Goal: Transaction & Acquisition: Purchase product/service

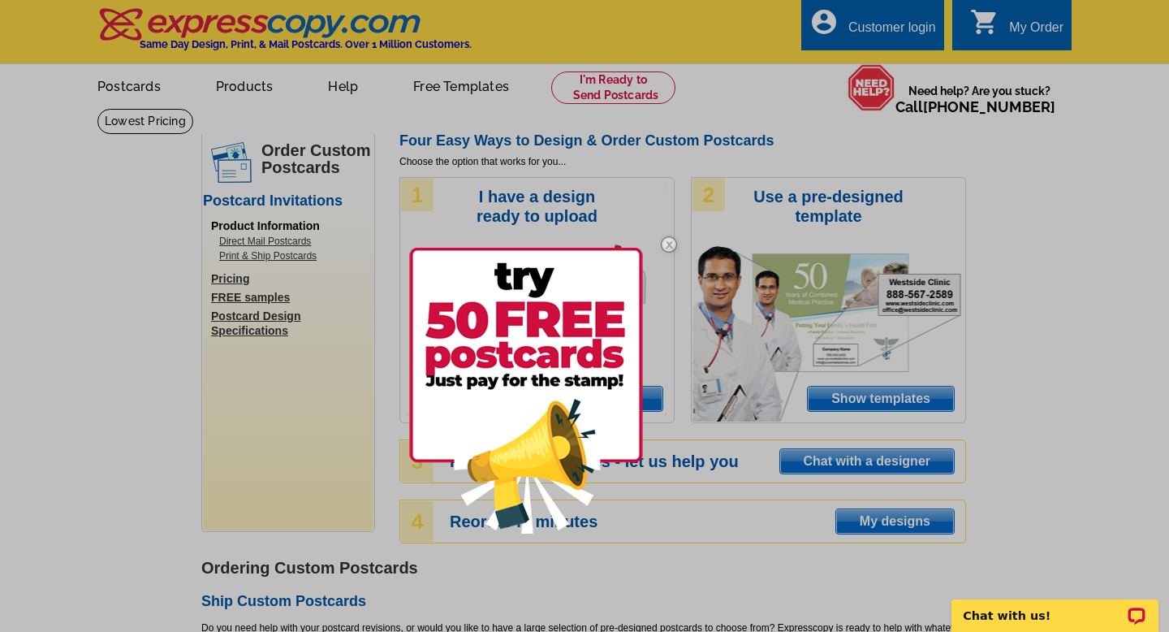
click at [672, 242] on img at bounding box center [668, 244] width 47 height 47
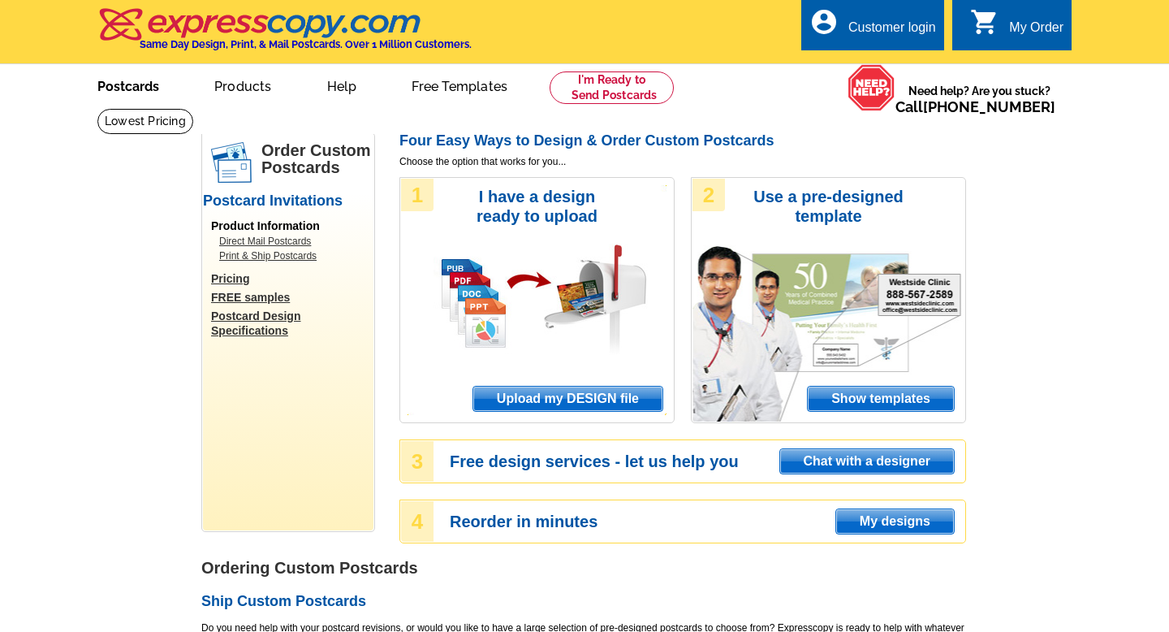
click at [144, 85] on link "Postcards" at bounding box center [128, 85] width 114 height 38
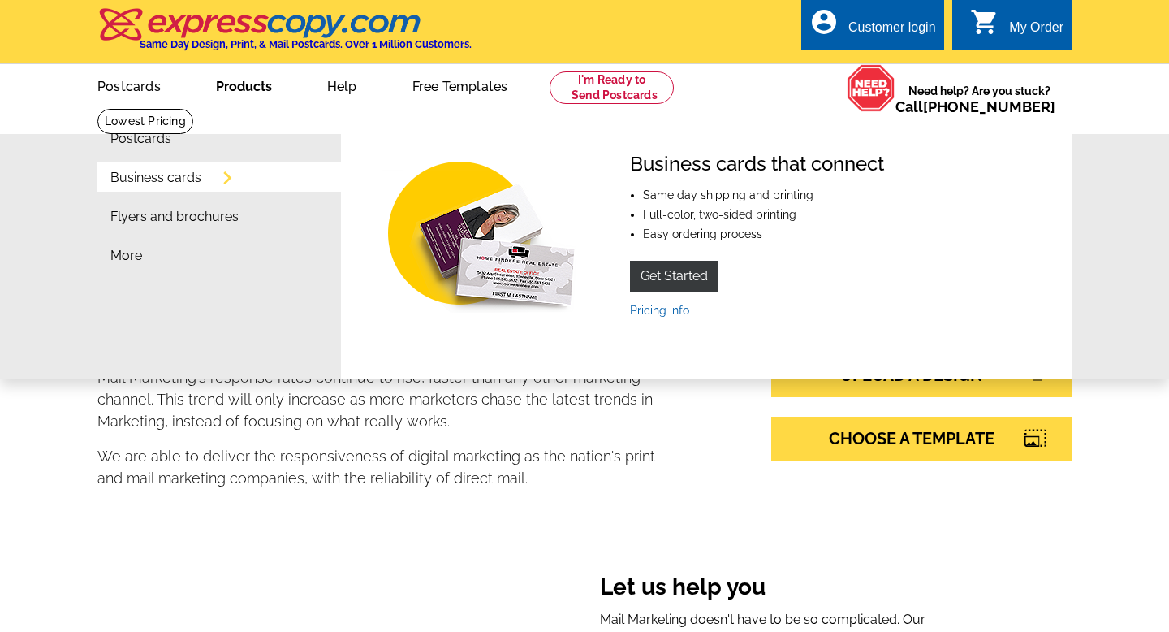
click at [170, 181] on link "Business cards" at bounding box center [155, 177] width 91 height 13
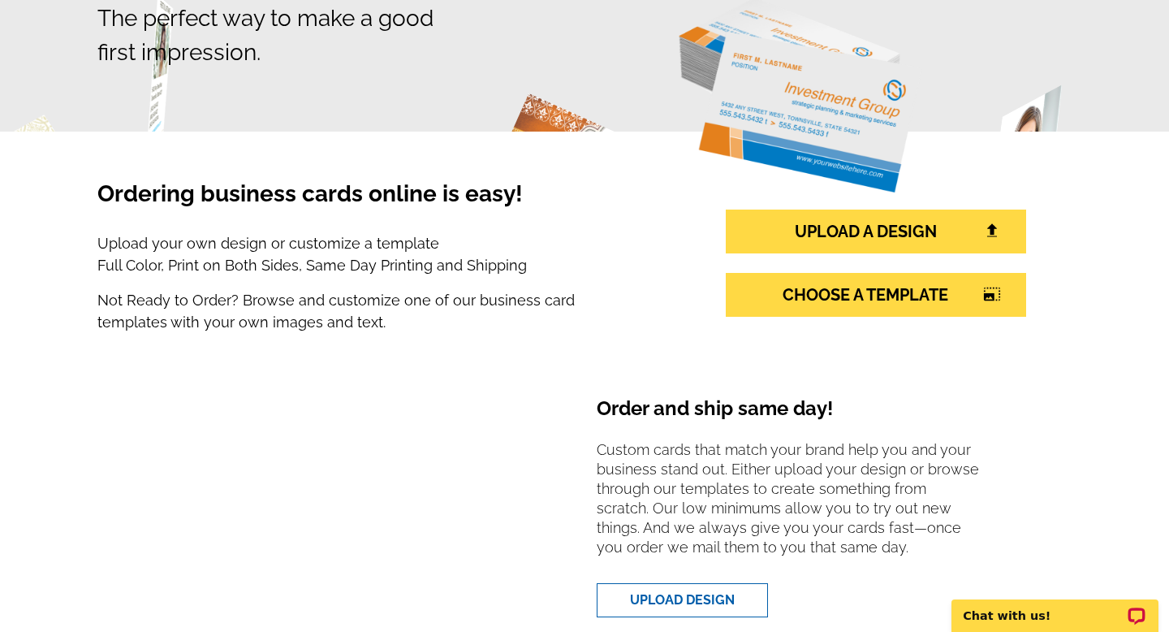
scroll to position [197, 0]
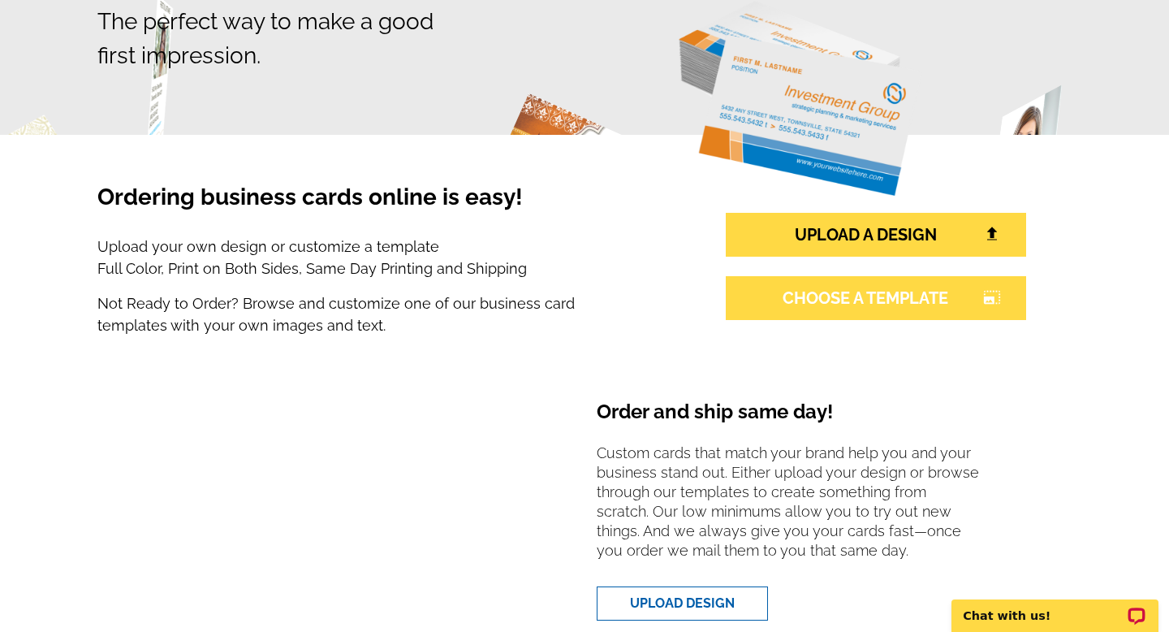
click at [829, 290] on link "CHOOSE A TEMPLATE photo_size_select_large" at bounding box center [876, 298] width 300 height 44
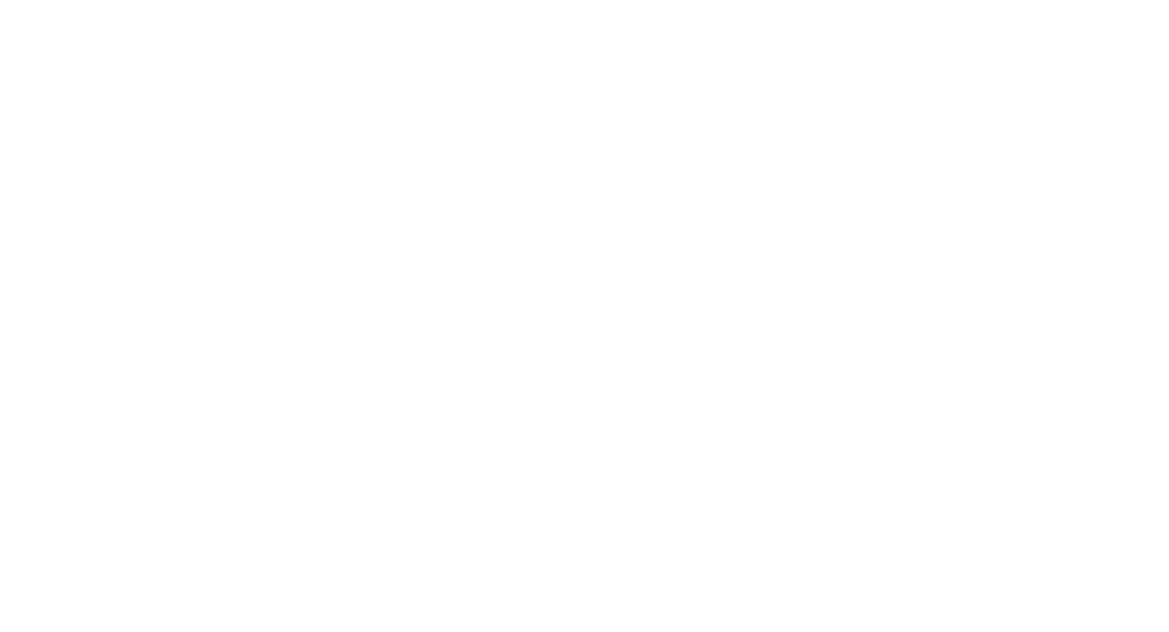
select select "3"
select select "5"
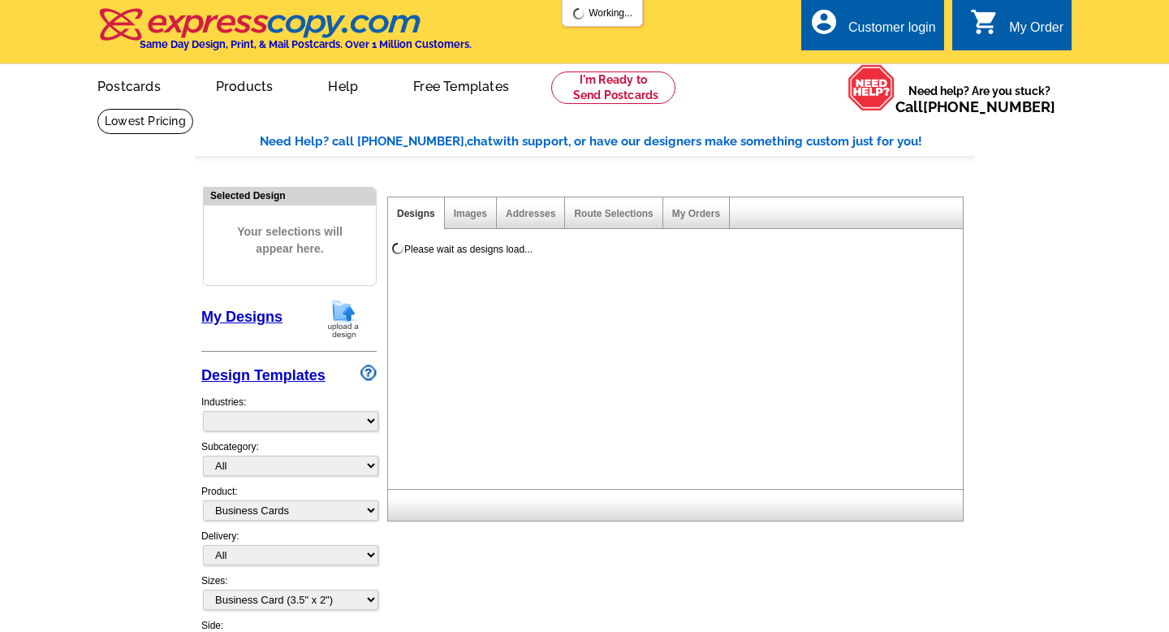
select select "973"
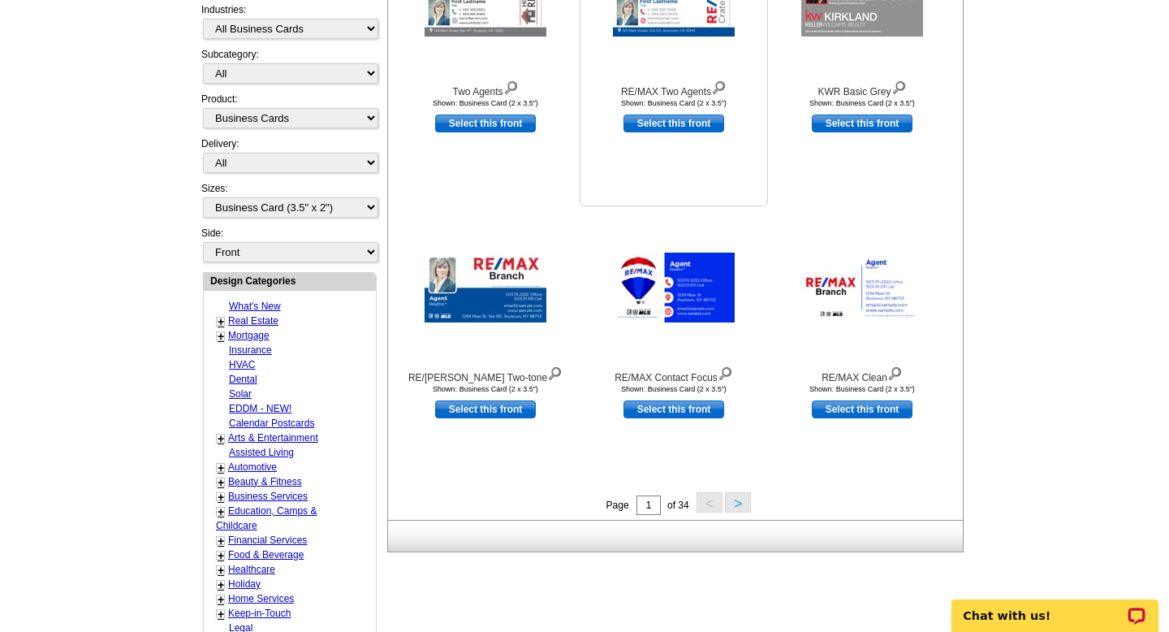
scroll to position [378, 0]
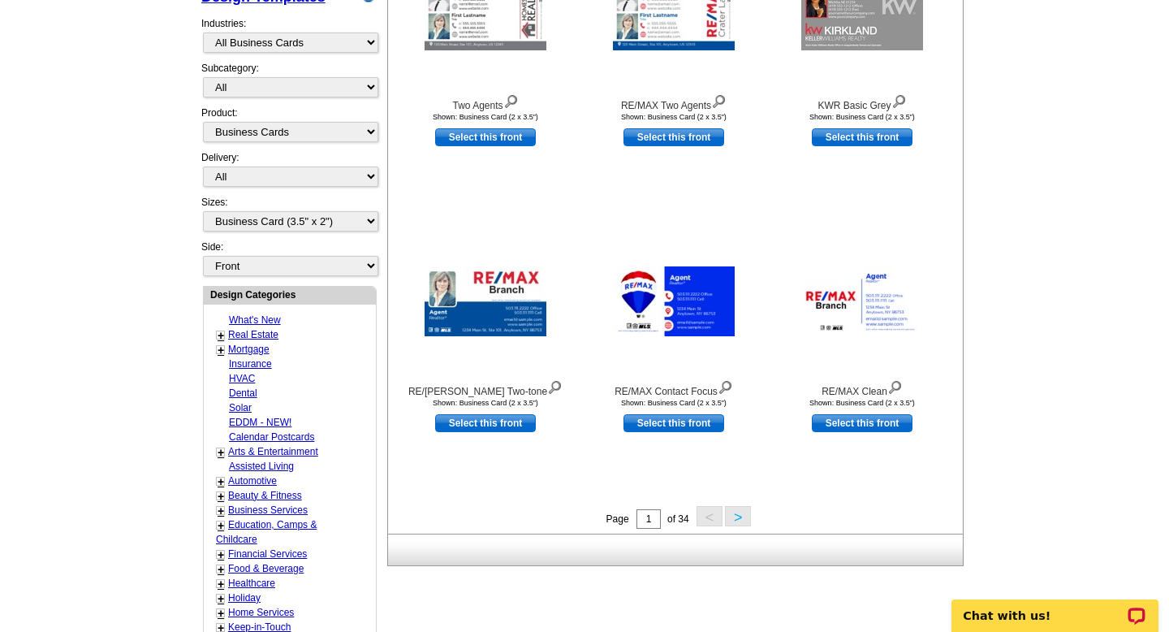
click at [222, 332] on link "+" at bounding box center [221, 335] width 6 height 13
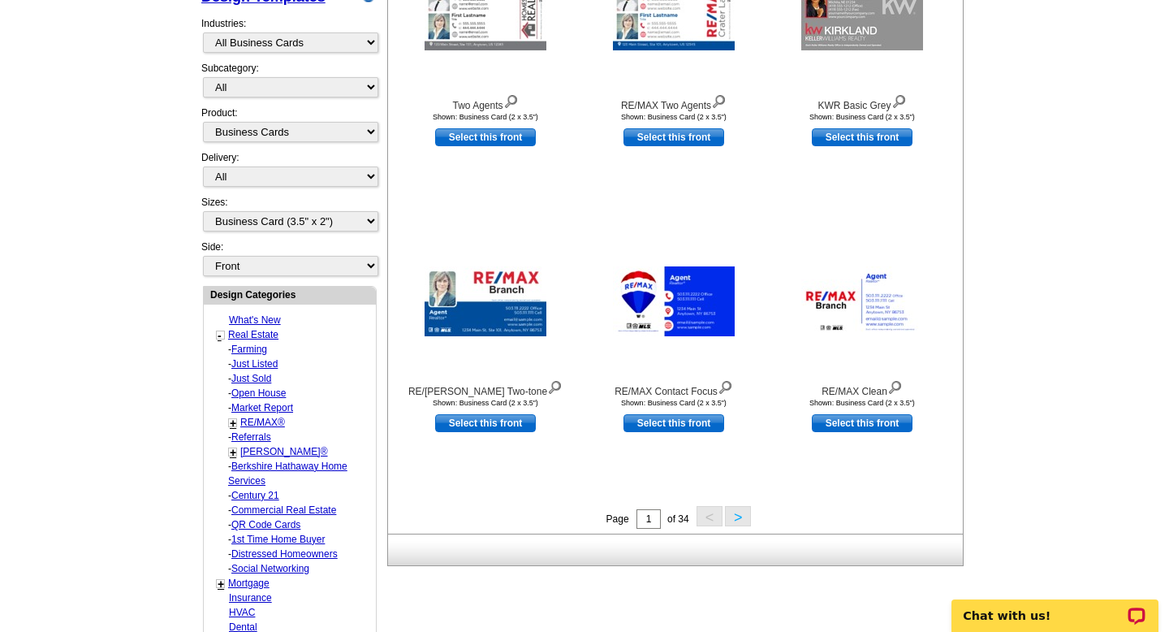
click at [232, 450] on link "+" at bounding box center [233, 452] width 6 height 13
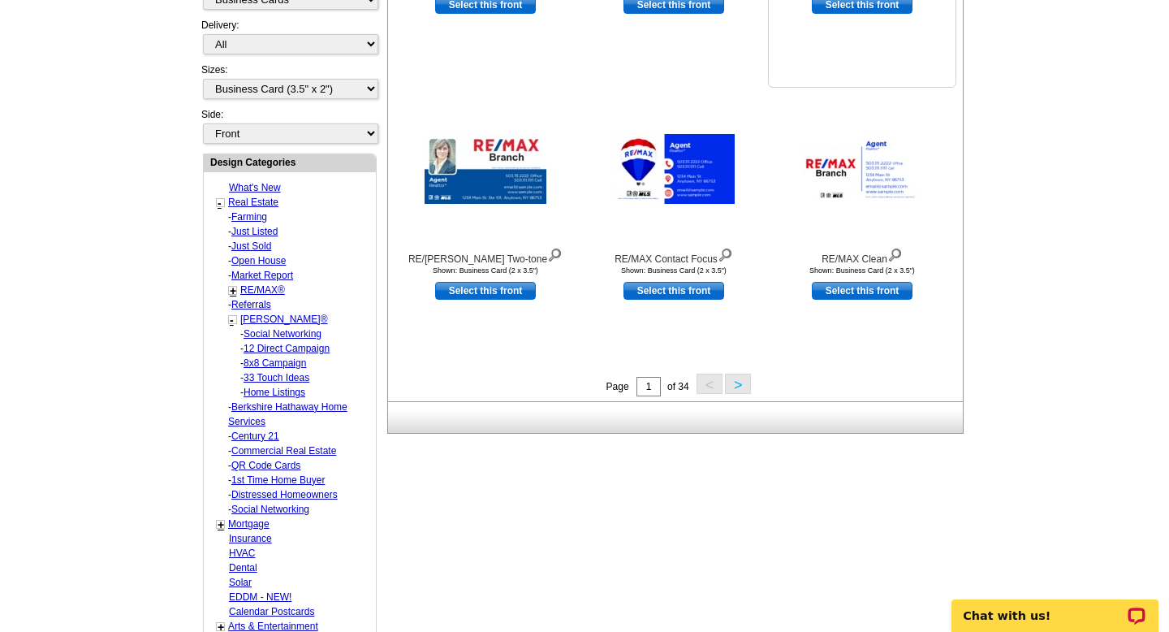
scroll to position [514, 0]
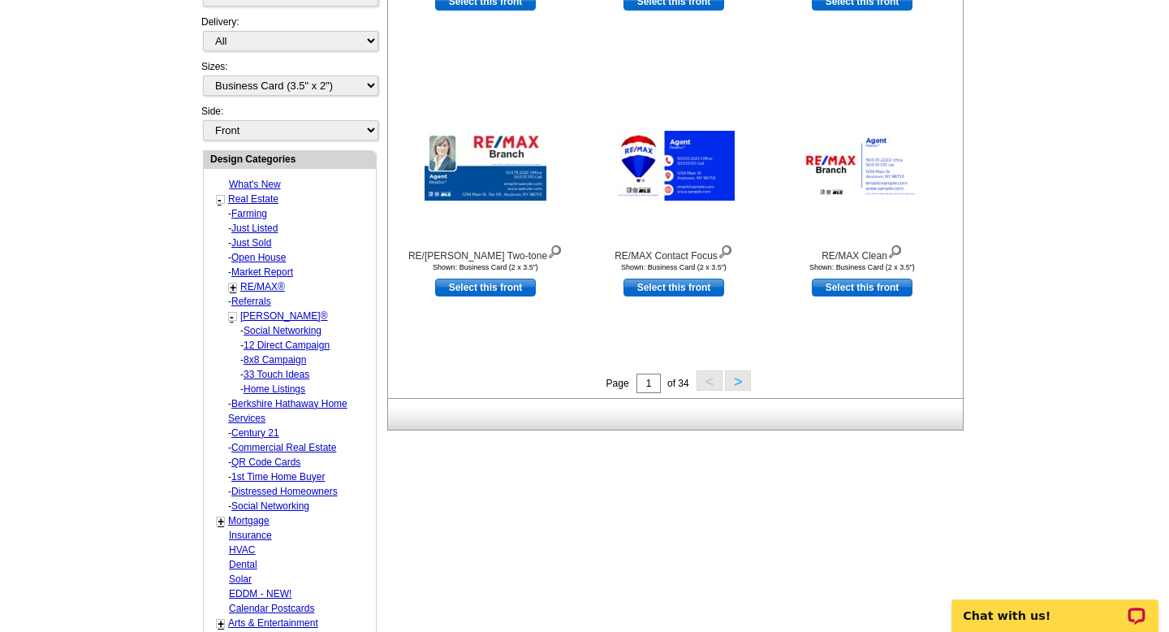
click at [738, 382] on button ">" at bounding box center [738, 380] width 26 height 20
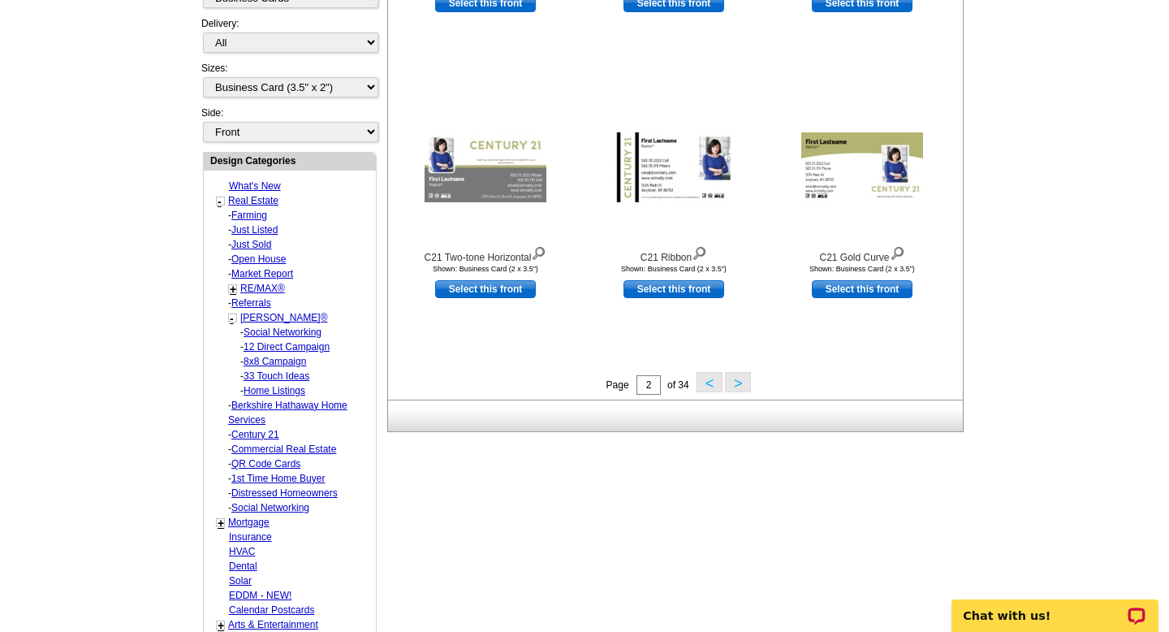
scroll to position [517, 0]
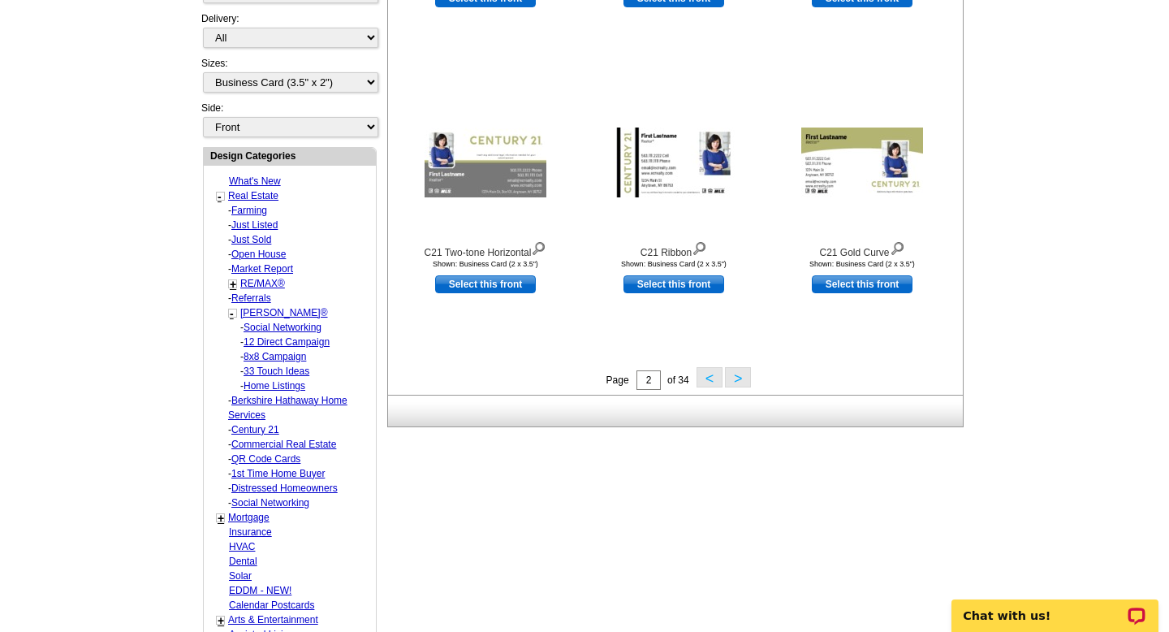
click at [740, 380] on button ">" at bounding box center [738, 377] width 26 height 20
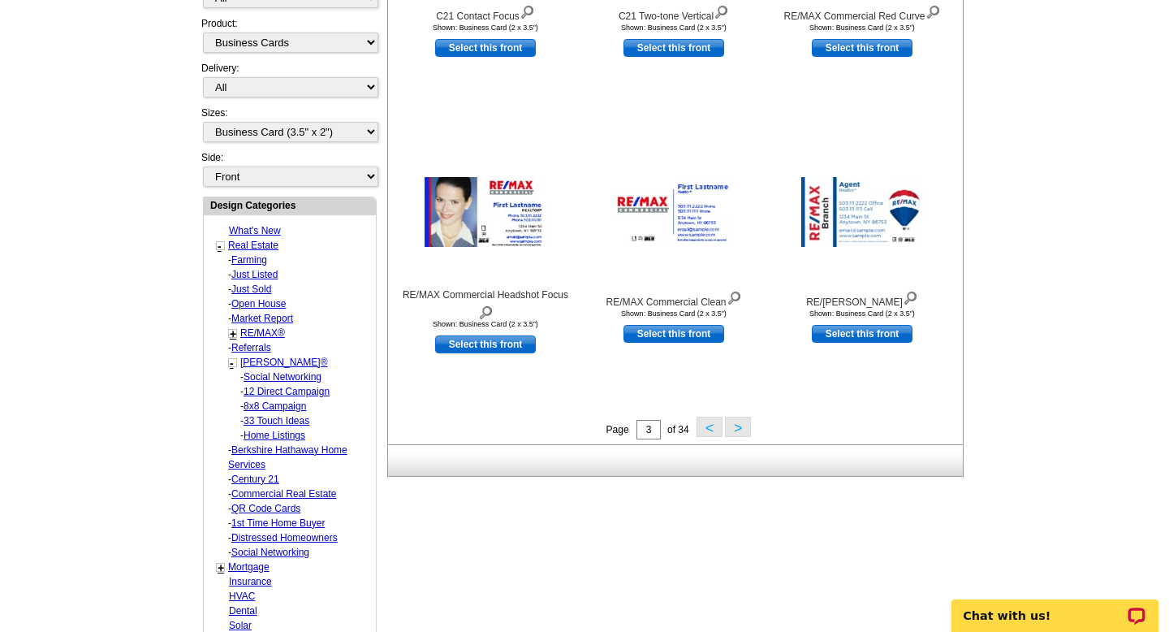
scroll to position [508, 0]
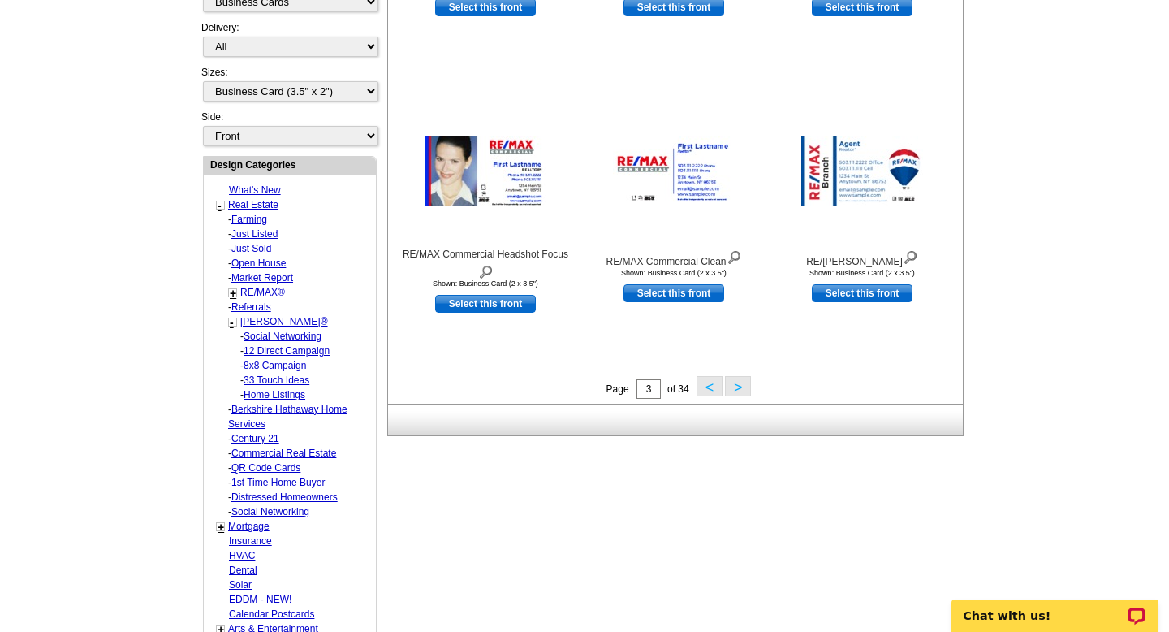
click at [739, 386] on button ">" at bounding box center [738, 386] width 26 height 20
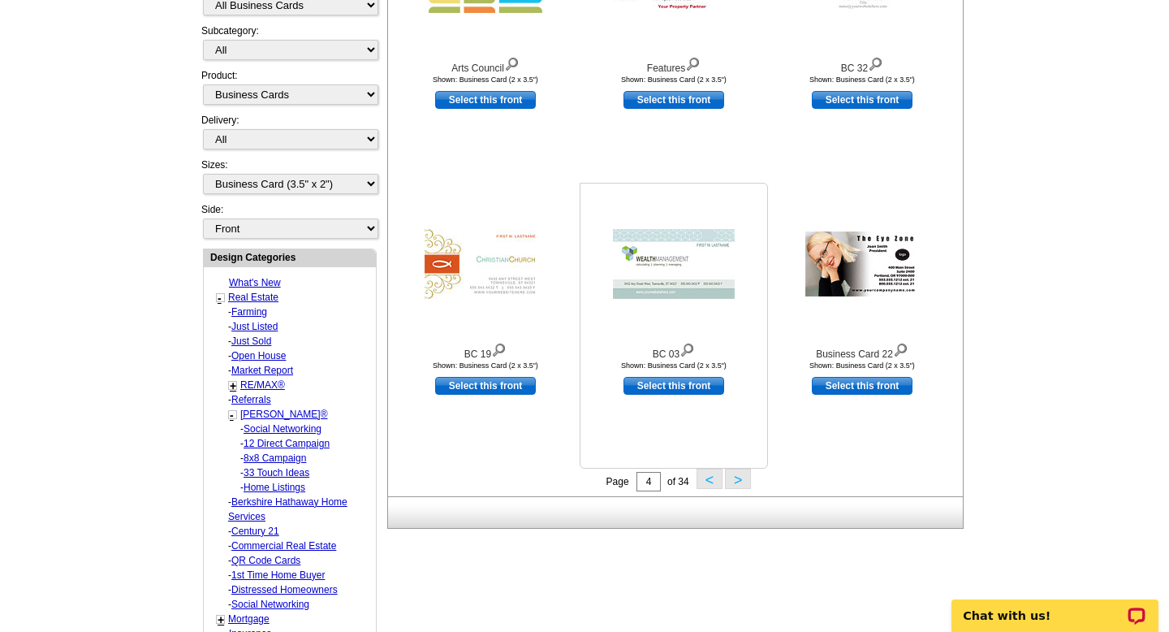
scroll to position [417, 0]
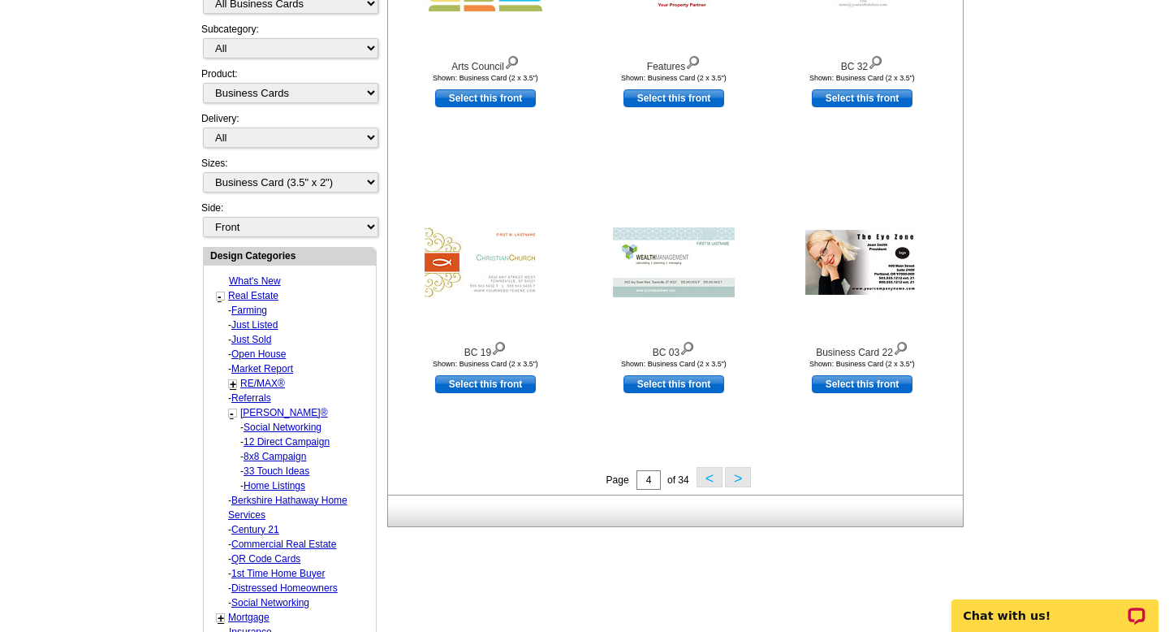
click at [739, 476] on button ">" at bounding box center [738, 477] width 26 height 20
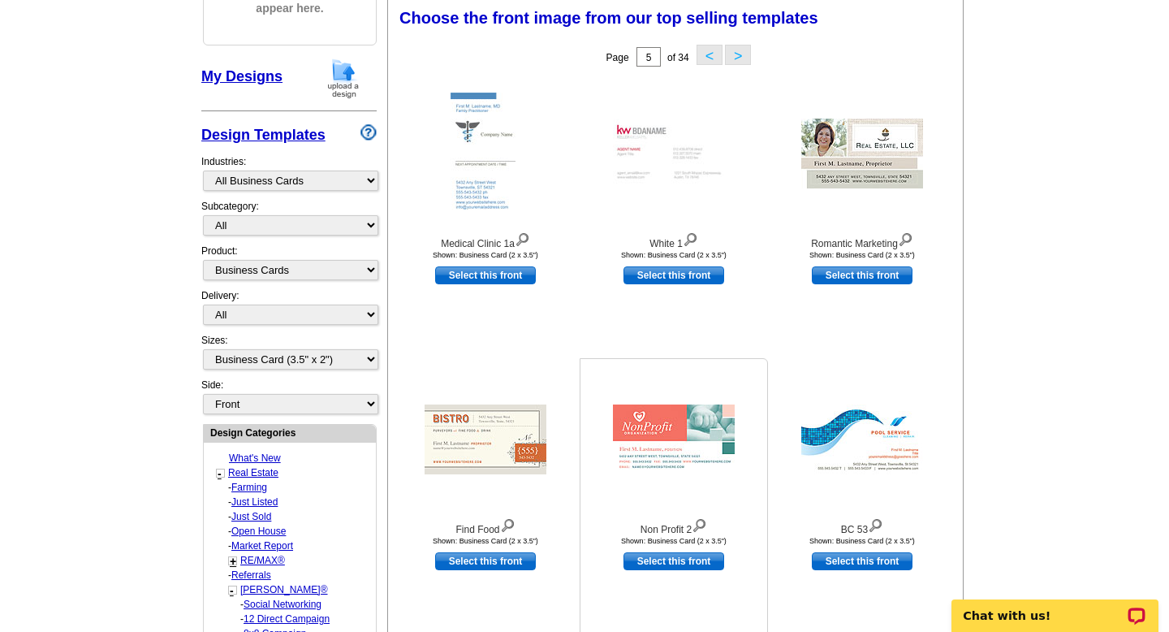
scroll to position [239, 0]
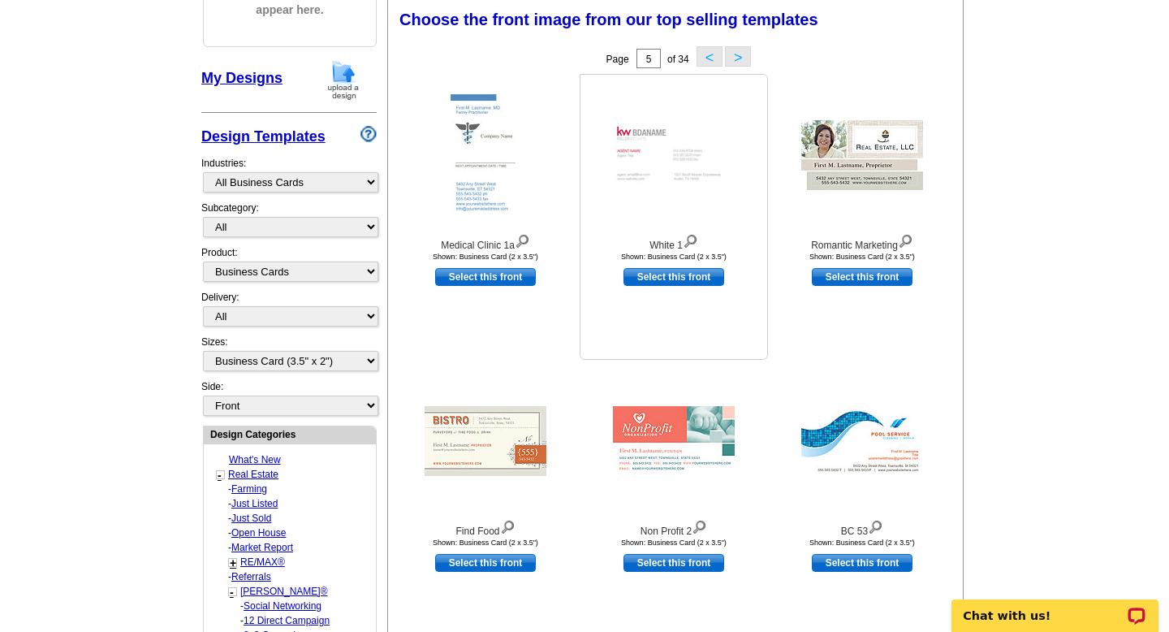
click at [696, 162] on img at bounding box center [674, 155] width 122 height 70
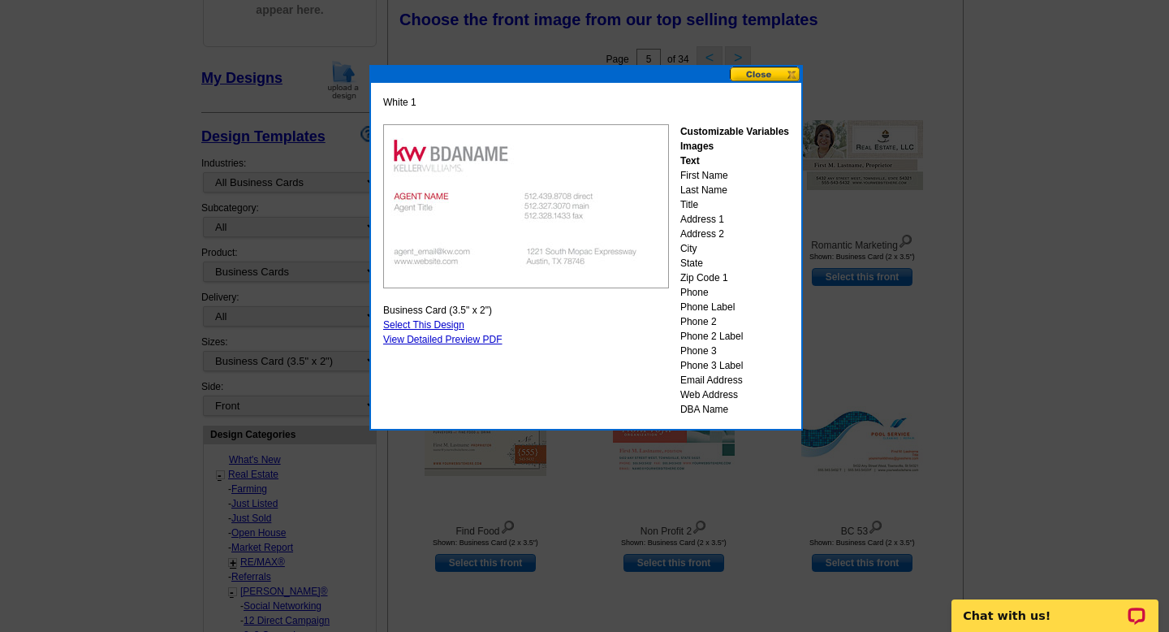
click at [432, 325] on link "Select This Design" at bounding box center [423, 324] width 81 height 11
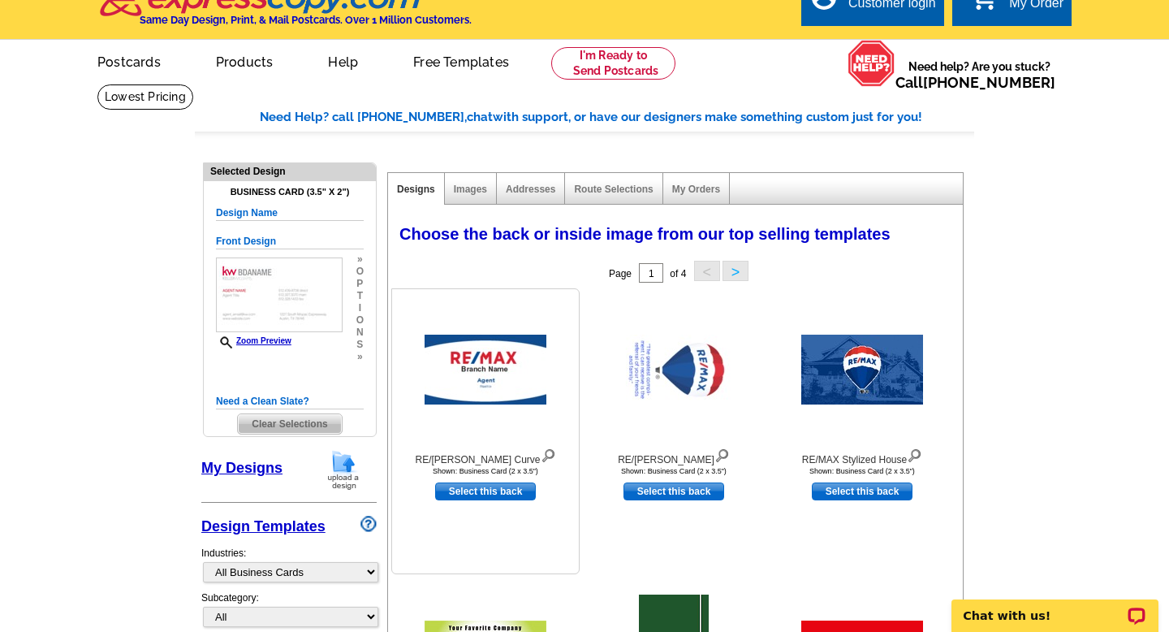
scroll to position [0, 0]
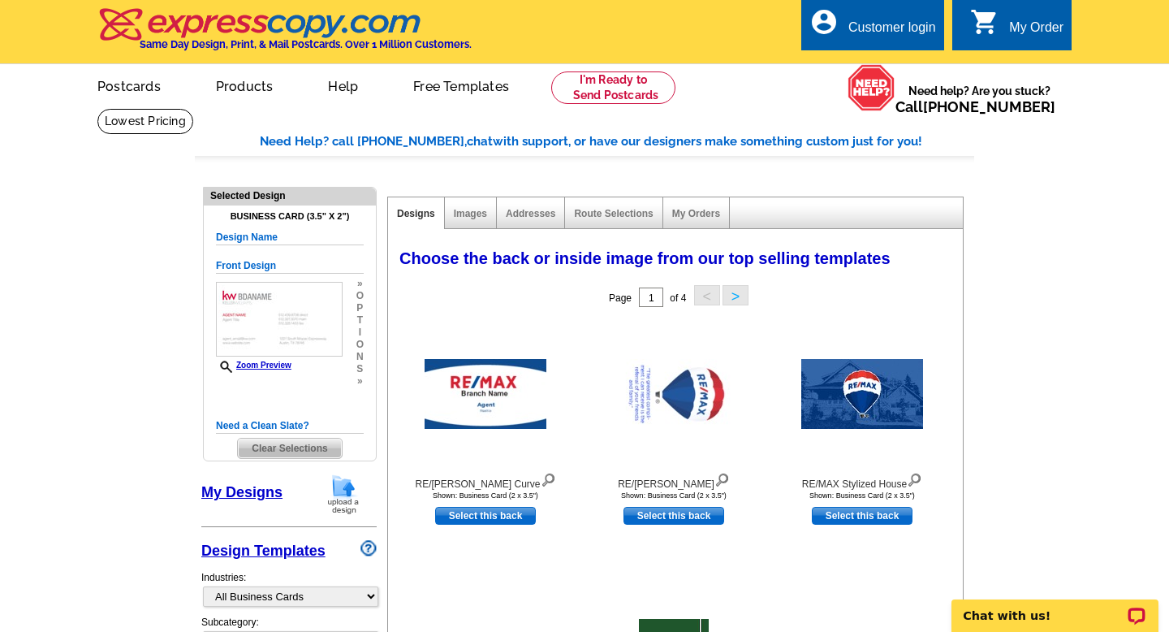
click at [732, 291] on button ">" at bounding box center [736, 295] width 26 height 20
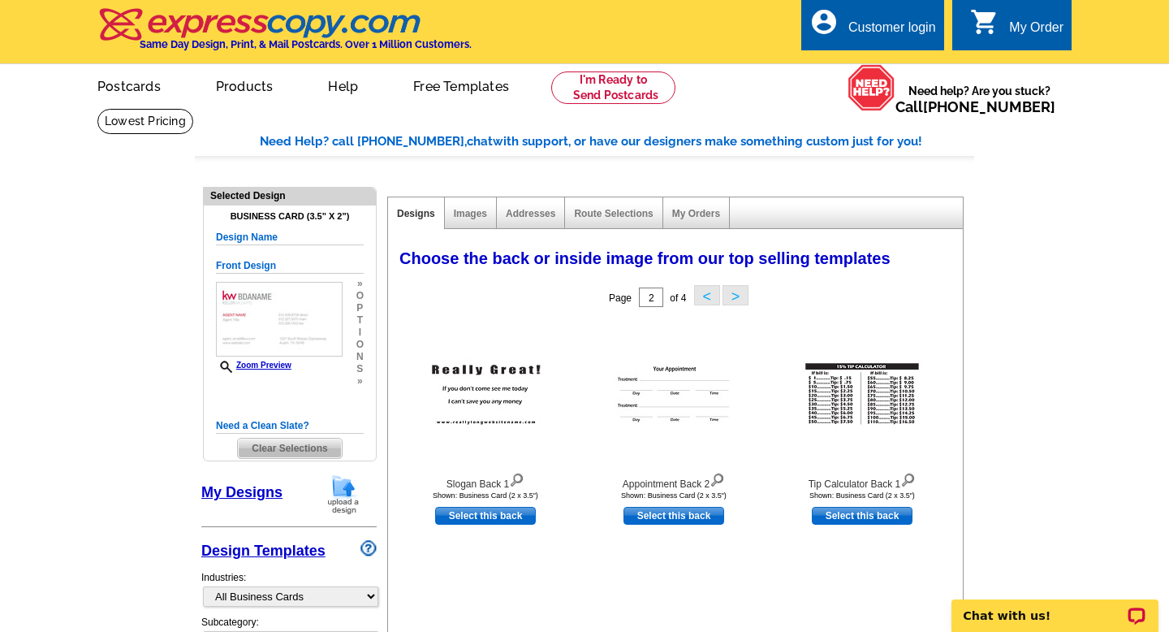
click at [738, 293] on button ">" at bounding box center [736, 295] width 26 height 20
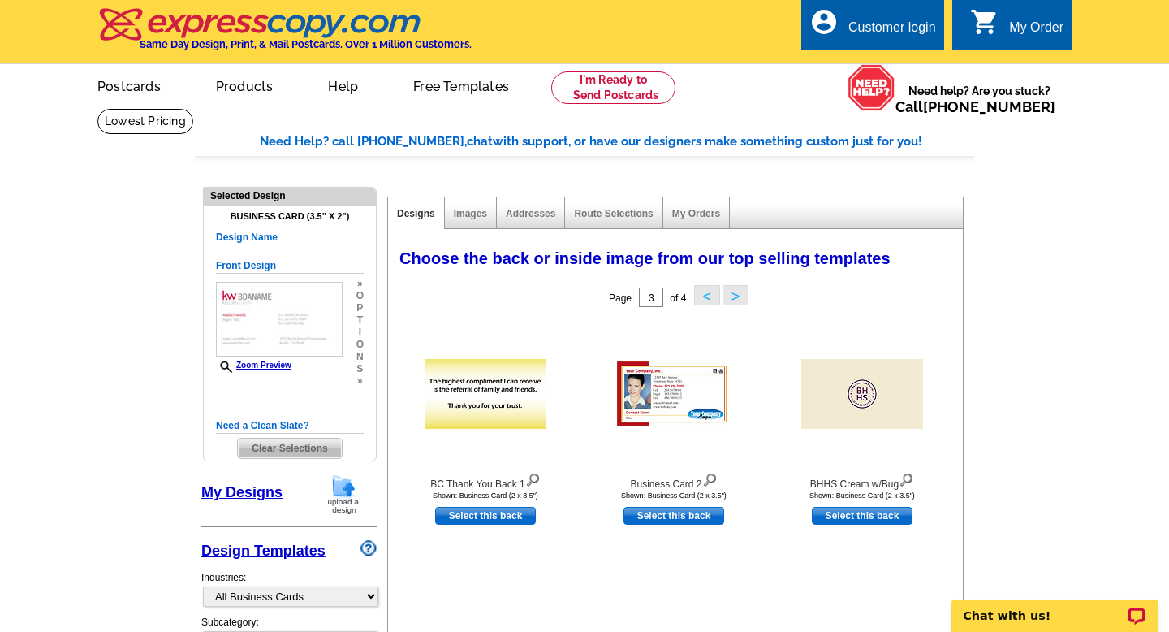
click at [740, 293] on button ">" at bounding box center [736, 295] width 26 height 20
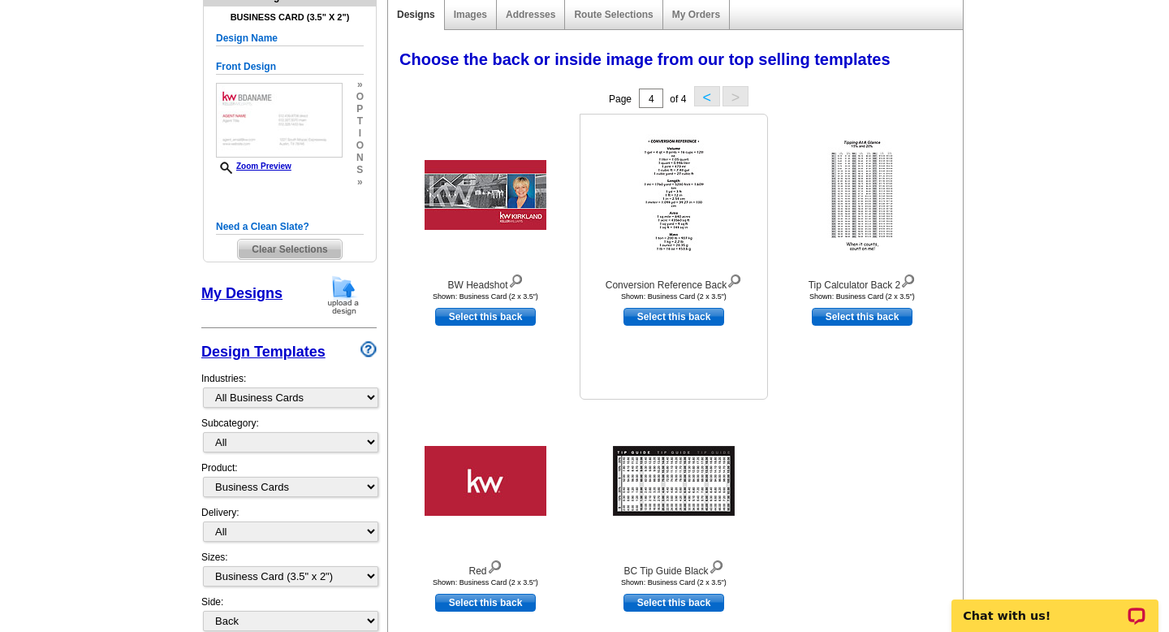
scroll to position [226, 0]
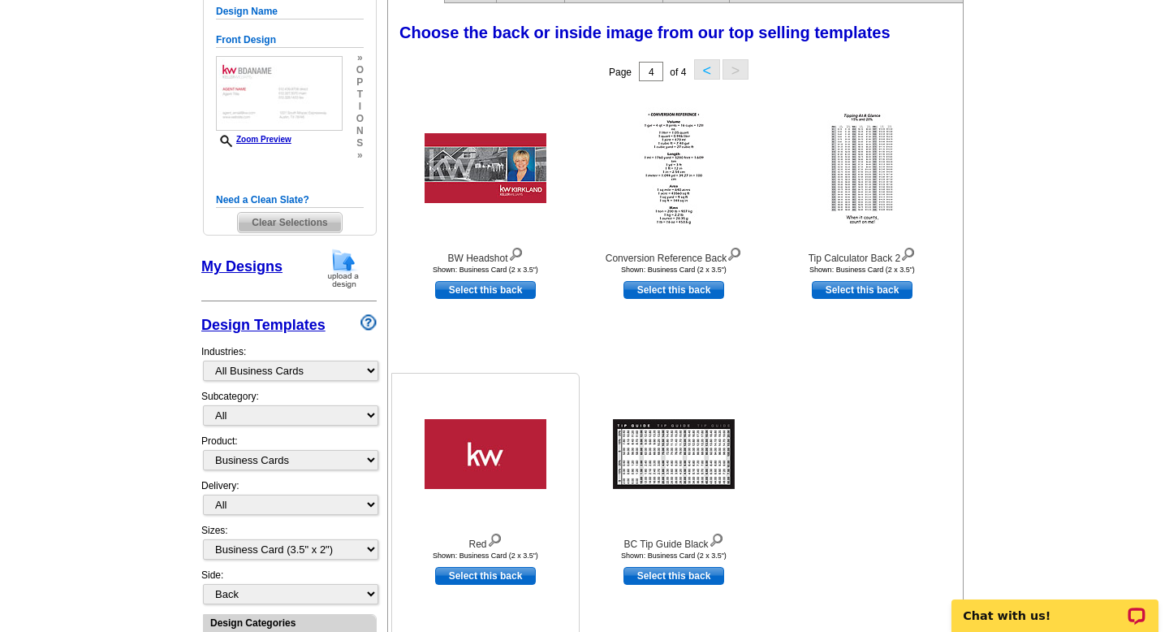
click at [481, 572] on link "Select this back" at bounding box center [485, 576] width 101 height 18
select select "front"
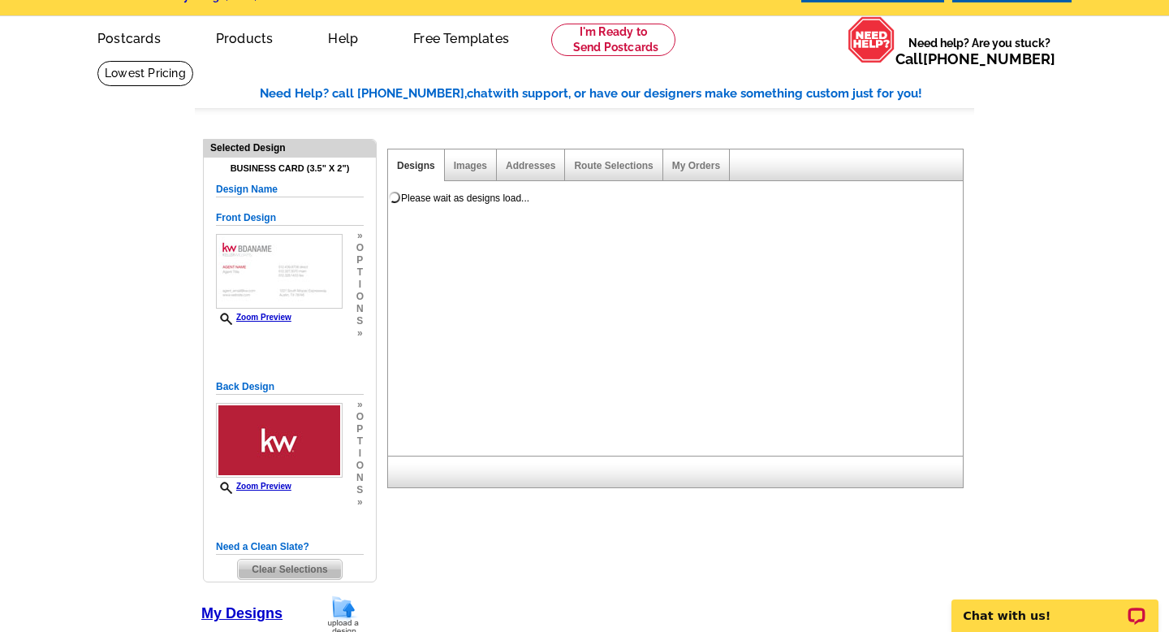
scroll to position [0, 0]
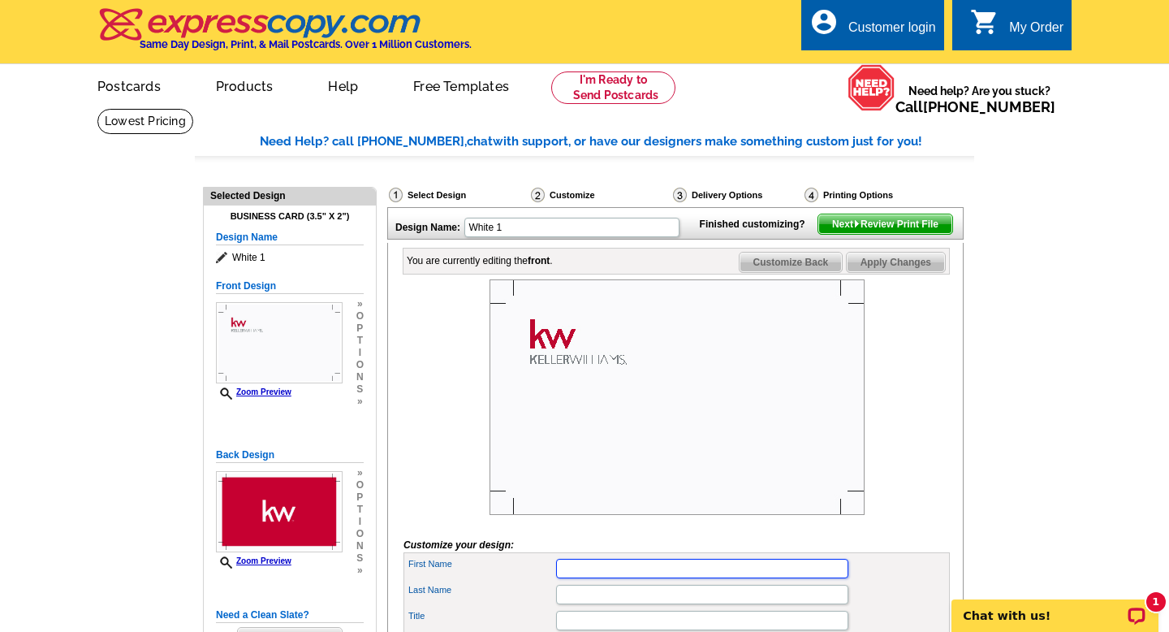
click at [573, 578] on input "First Name" at bounding box center [702, 568] width 292 height 19
type input "[PERSON_NAME]"
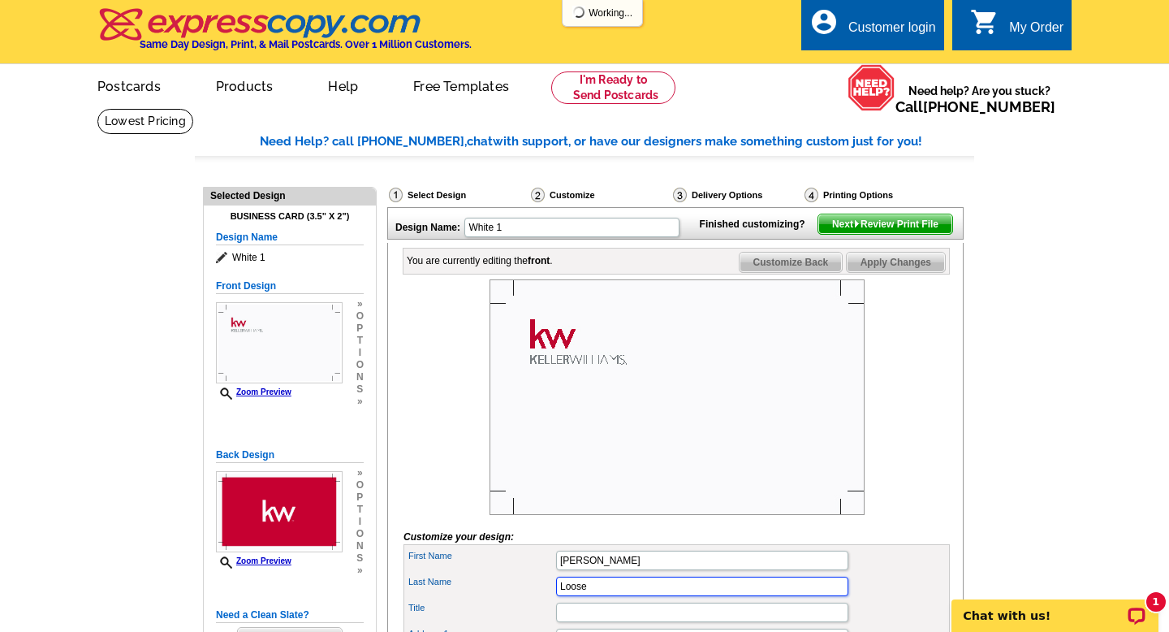
type input "Loose"
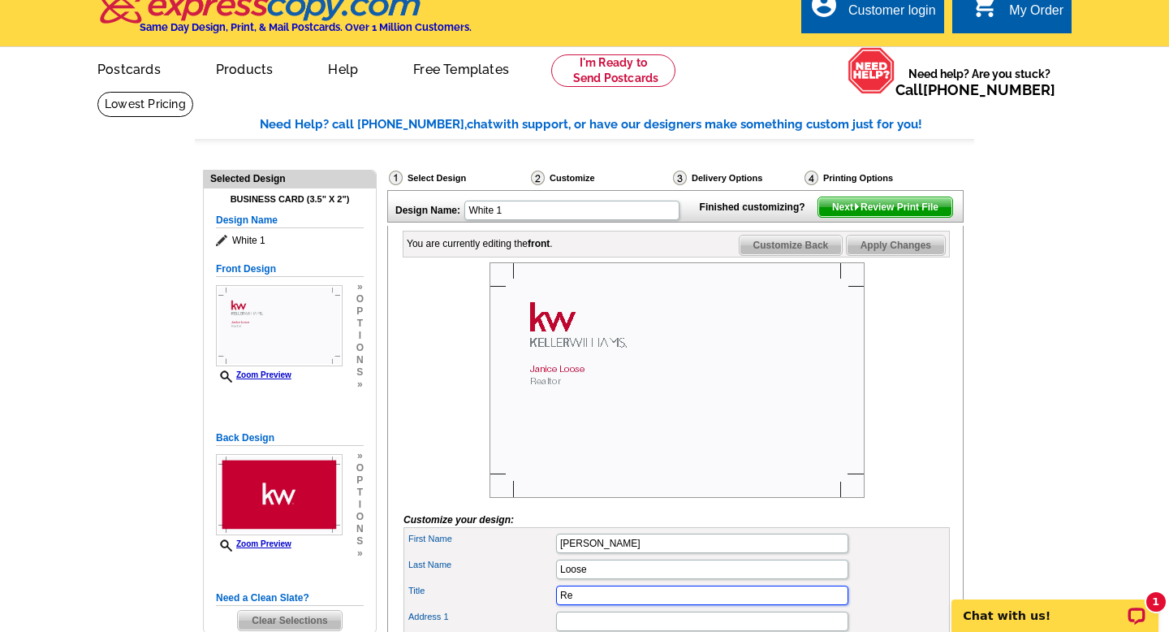
type input "R"
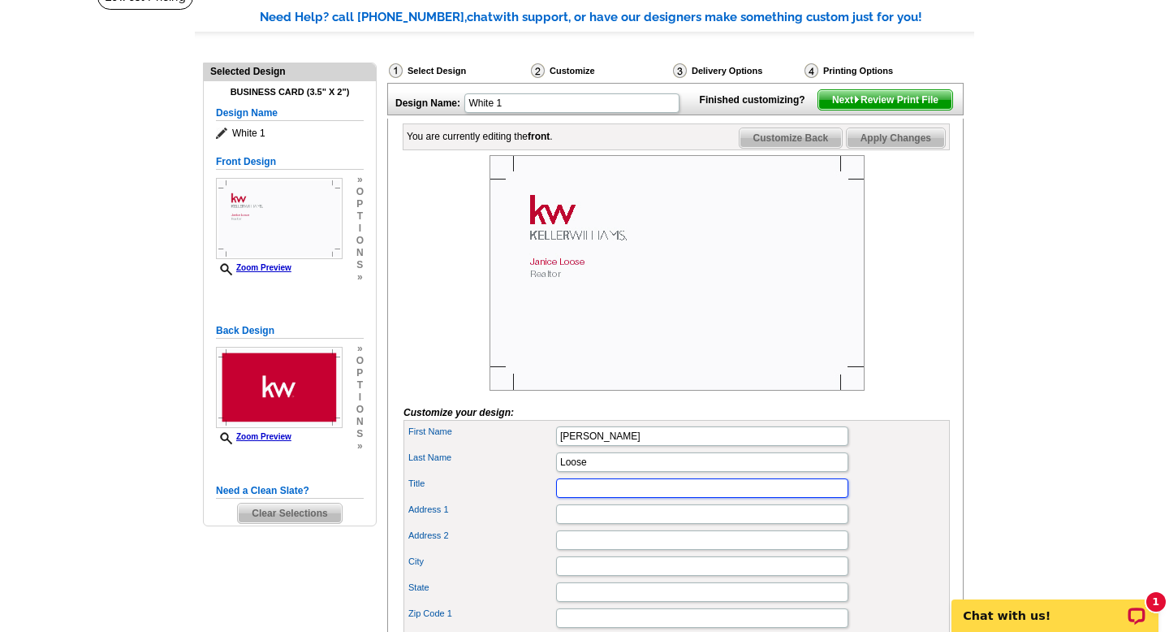
scroll to position [143, 0]
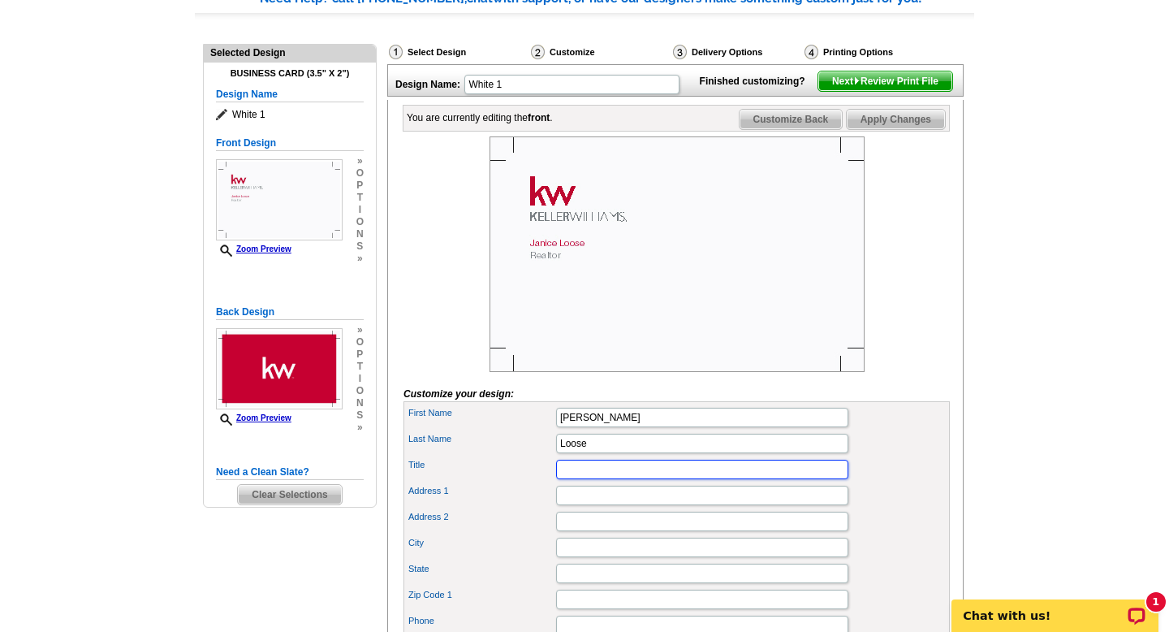
click at [568, 479] on input "Title" at bounding box center [702, 469] width 292 height 19
paste input "REALTOR®"
type input "REALTOR®"
click at [601, 505] on input "Address 1" at bounding box center [702, 494] width 292 height 19
type input "1361 Jennings Mill Road"
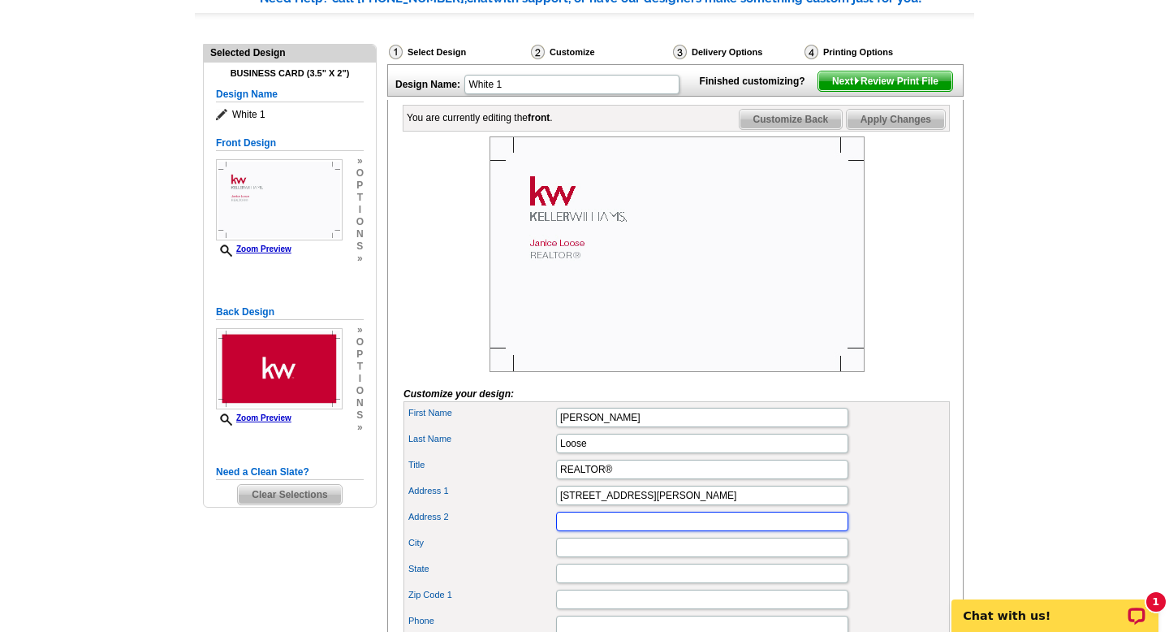
click at [584, 531] on input "Address 2" at bounding box center [702, 520] width 292 height 19
type input "#100"
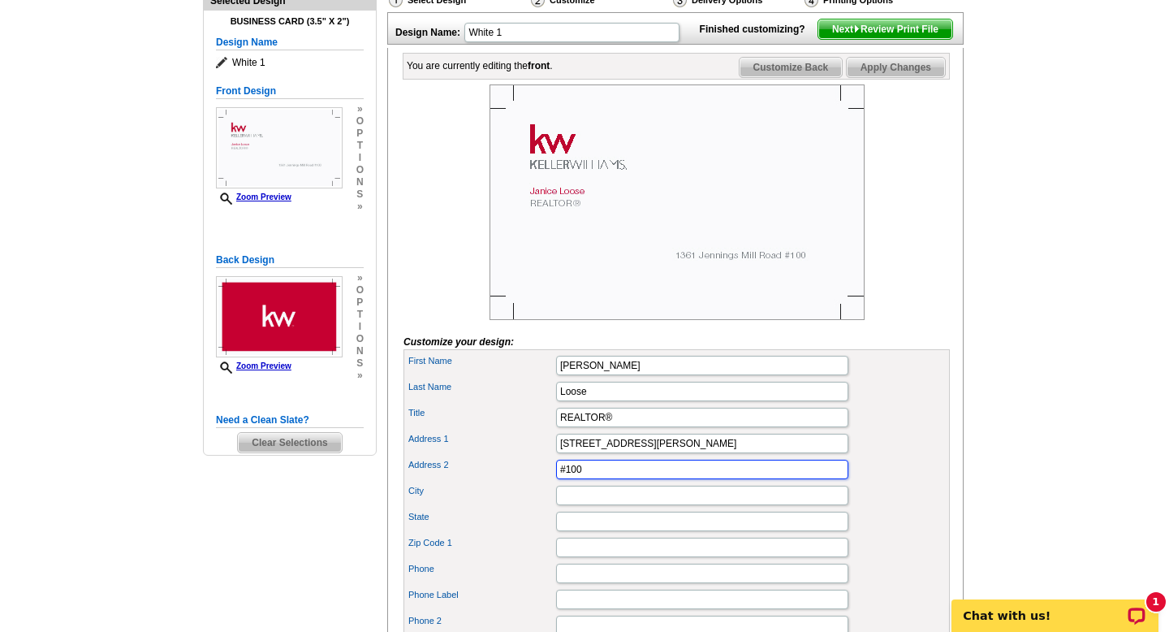
scroll to position [206, 0]
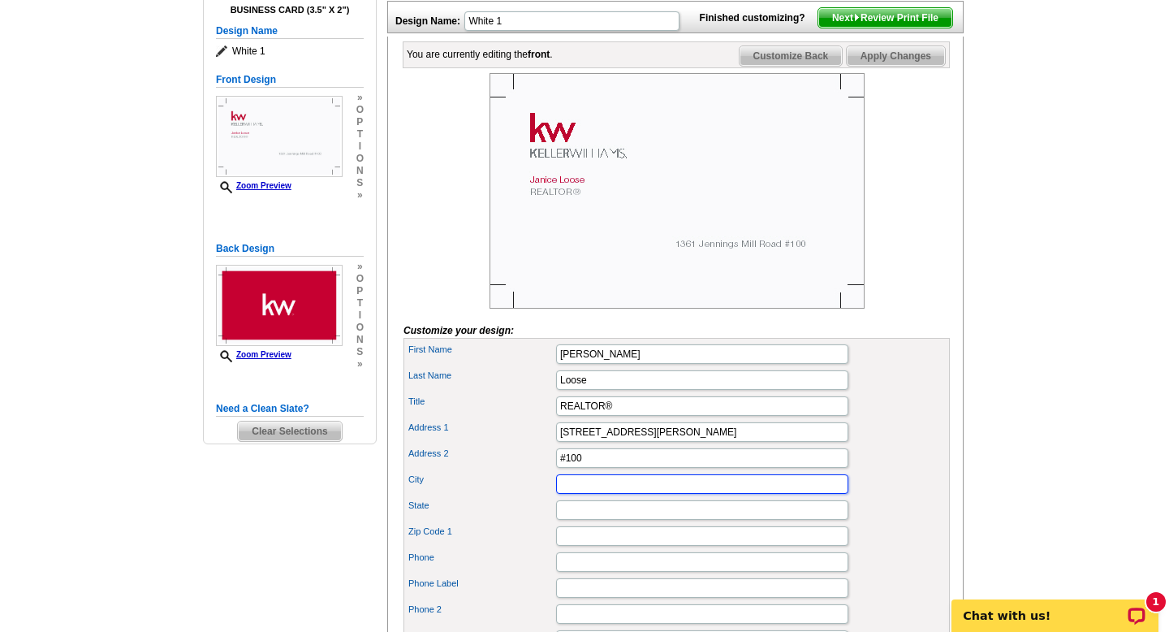
click at [575, 494] on input "City" at bounding box center [702, 483] width 292 height 19
paste input "Watkinsville, GA 30677"
type input "Watkinsville, GA 30677"
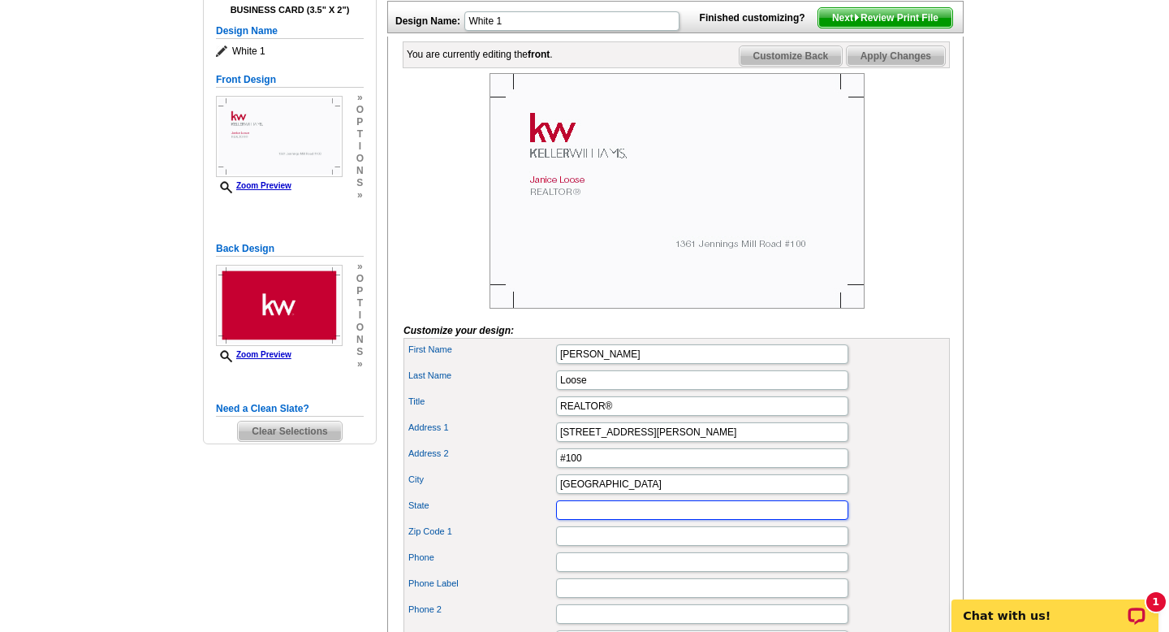
click at [572, 520] on input "State" at bounding box center [702, 509] width 292 height 19
type input "GA"
click at [568, 546] on input "Zip Code 1" at bounding box center [702, 535] width 292 height 19
type input "30777"
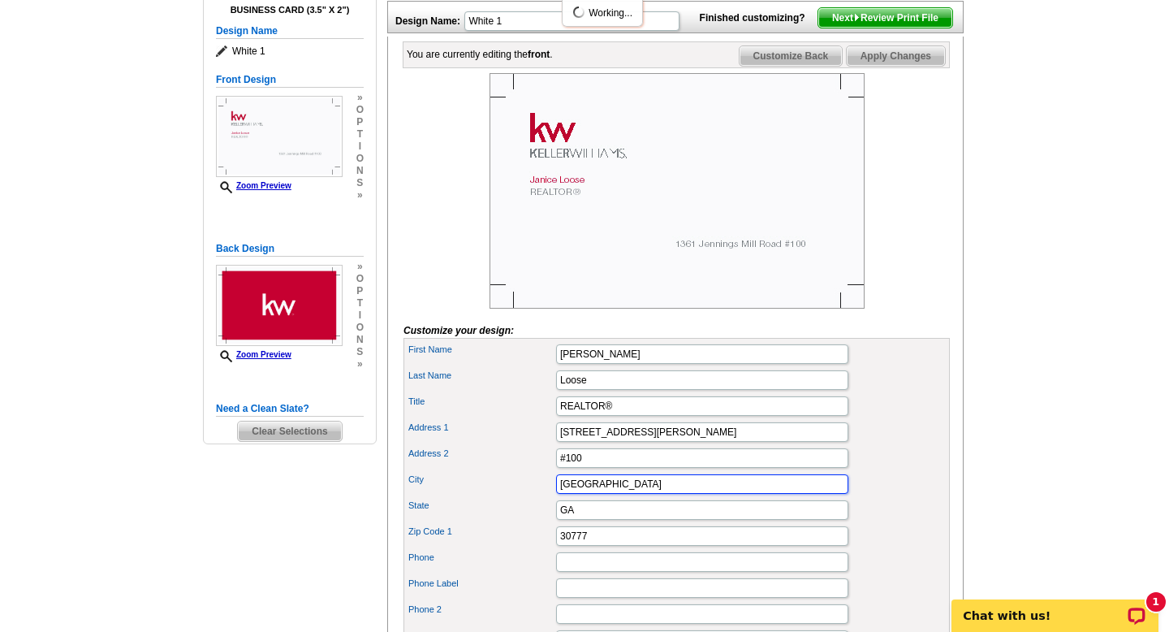
click at [680, 494] on input "Watkinsville, GA 30677" at bounding box center [702, 483] width 292 height 19
type input "Watkinsville"
click at [633, 468] on input "#100" at bounding box center [702, 457] width 292 height 19
type input "#101"
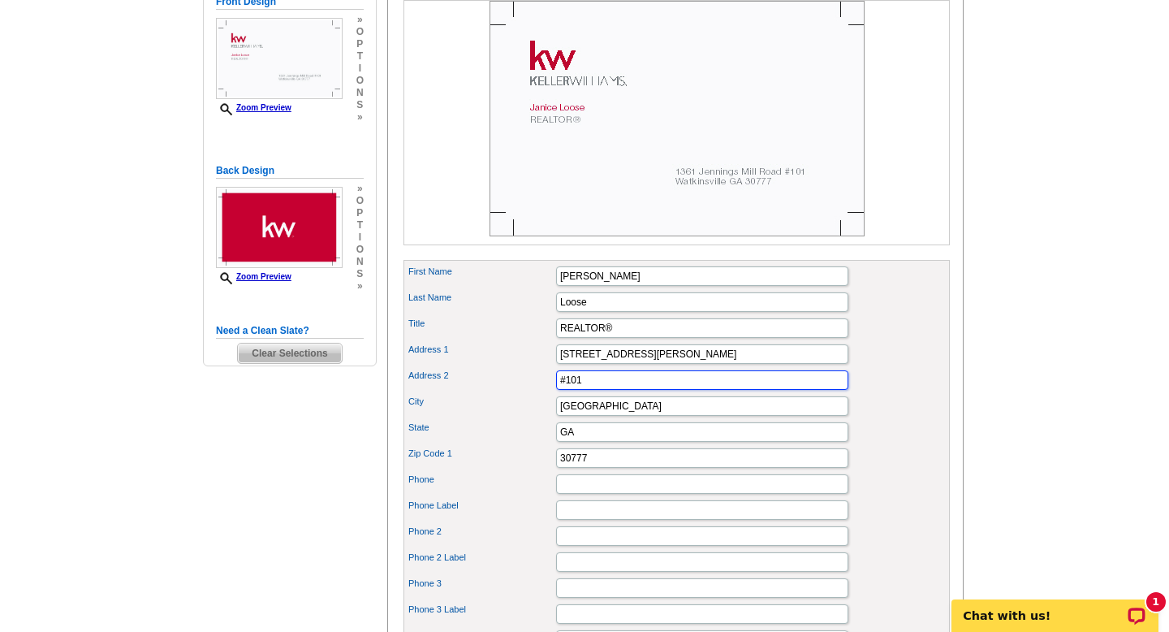
scroll to position [287, 0]
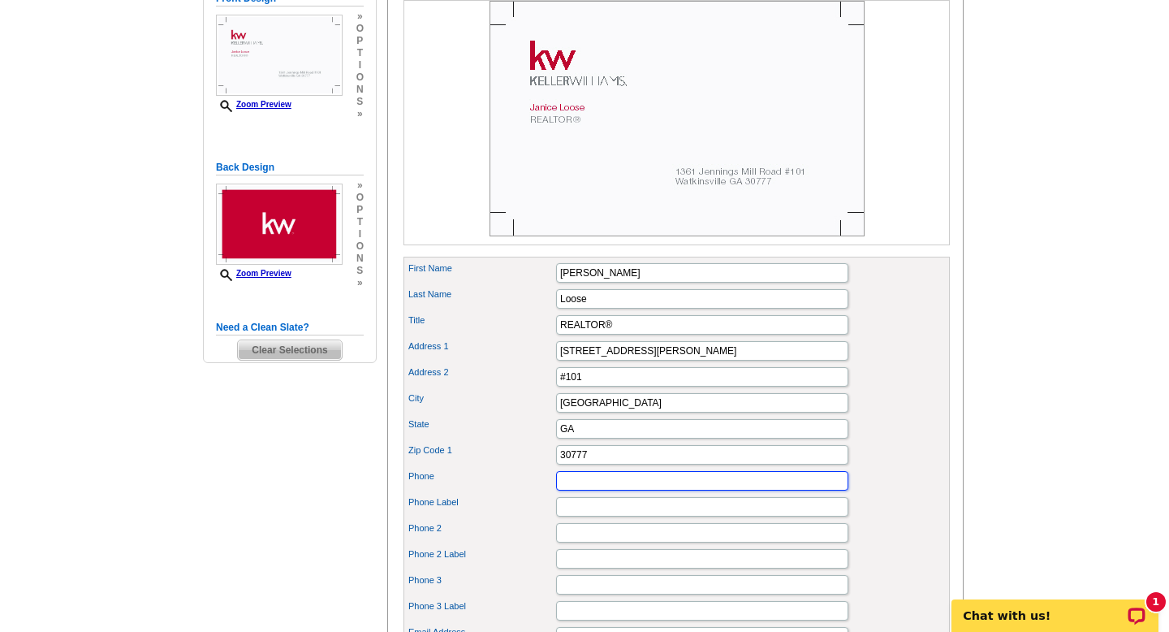
click at [583, 490] on input "Phone" at bounding box center [702, 480] width 292 height 19
type input "404-386-9967"
click at [570, 516] on input "Phone Label" at bounding box center [702, 506] width 292 height 19
type input "mobile"
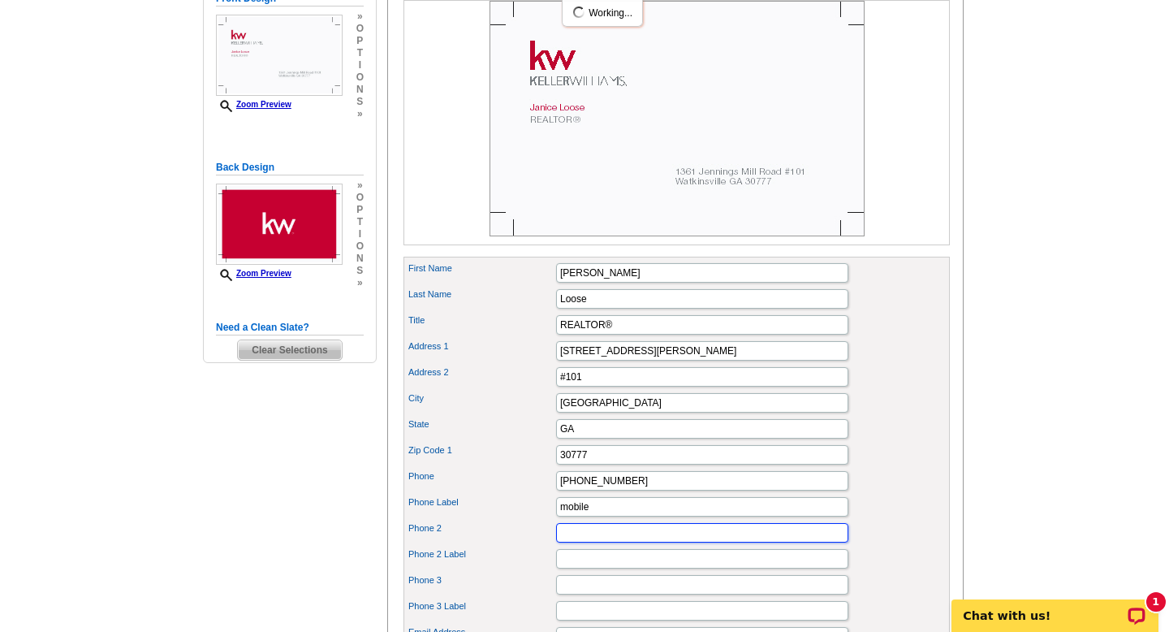
click at [563, 542] on input "Phone 2" at bounding box center [702, 532] width 292 height 19
click at [579, 542] on input "Phone 2" at bounding box center [702, 532] width 292 height 19
paste input "(706) 316-2900"
type input "(706) 316-2900"
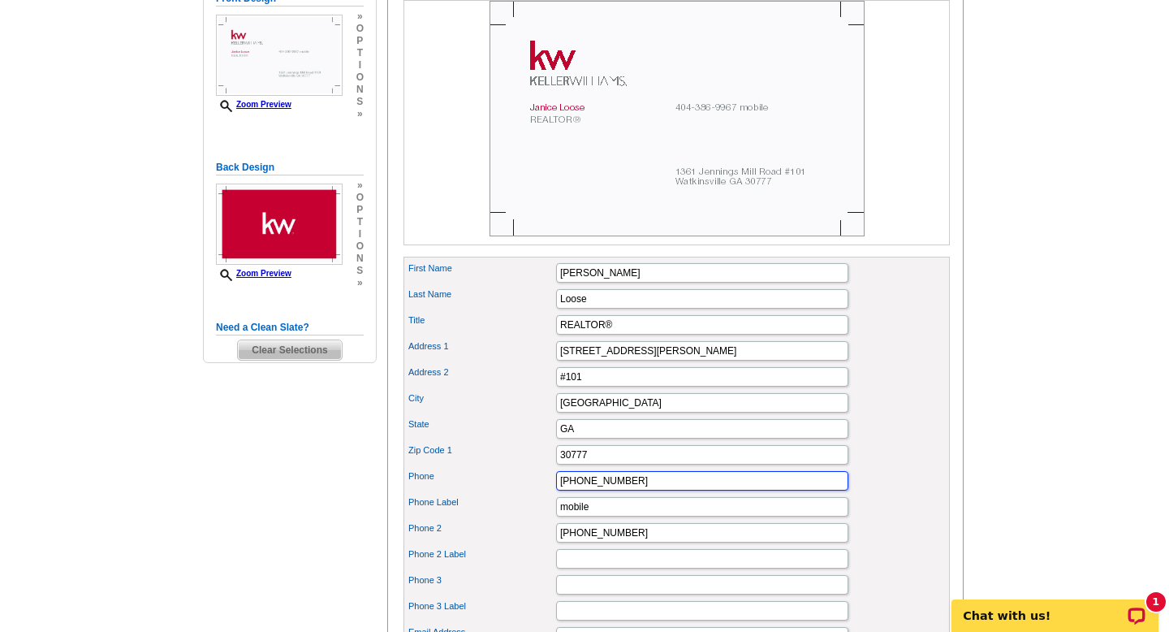
click at [580, 490] on input "404-386-9967" at bounding box center [702, 480] width 292 height 19
click at [559, 490] on input "404) 386-9967" at bounding box center [702, 480] width 292 height 19
type input "(404) 386-9967"
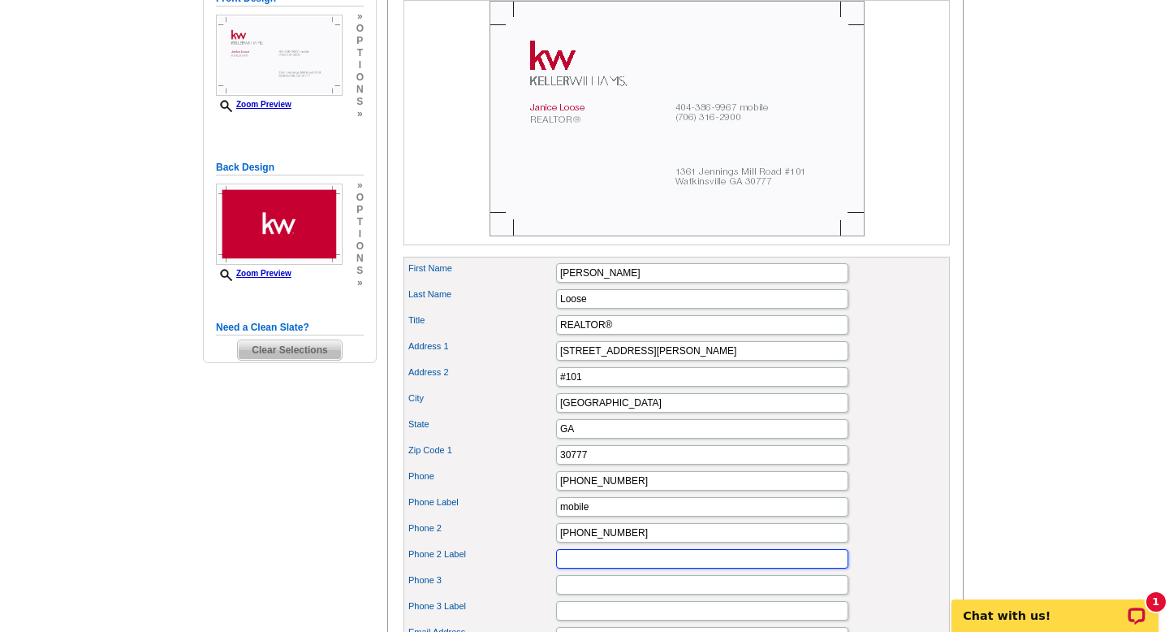
click at [617, 568] on input "Phone 2 Label" at bounding box center [702, 558] width 292 height 19
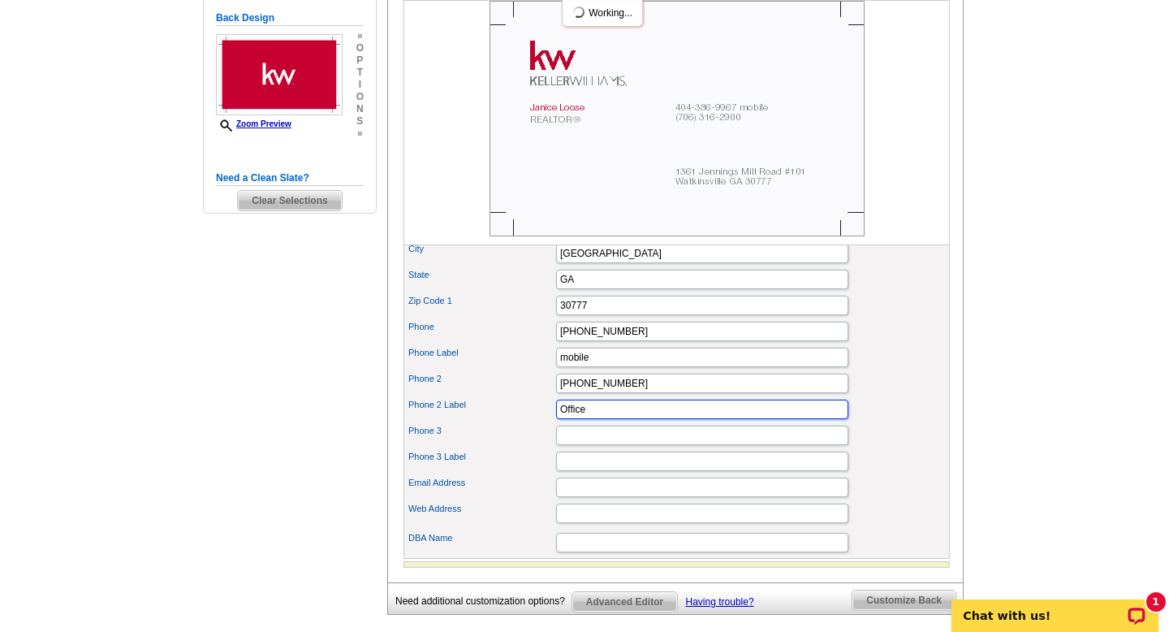
scroll to position [442, 0]
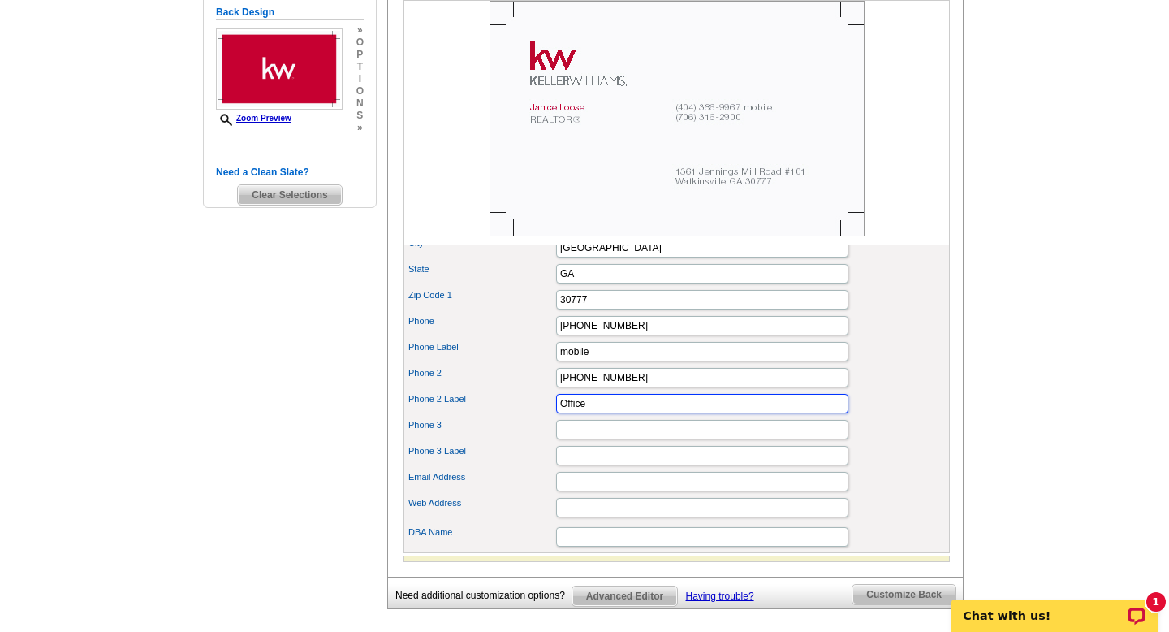
type input "Office"
click at [592, 491] on input "Email Address" at bounding box center [702, 481] width 292 height 19
type input "jloose@kw.com"
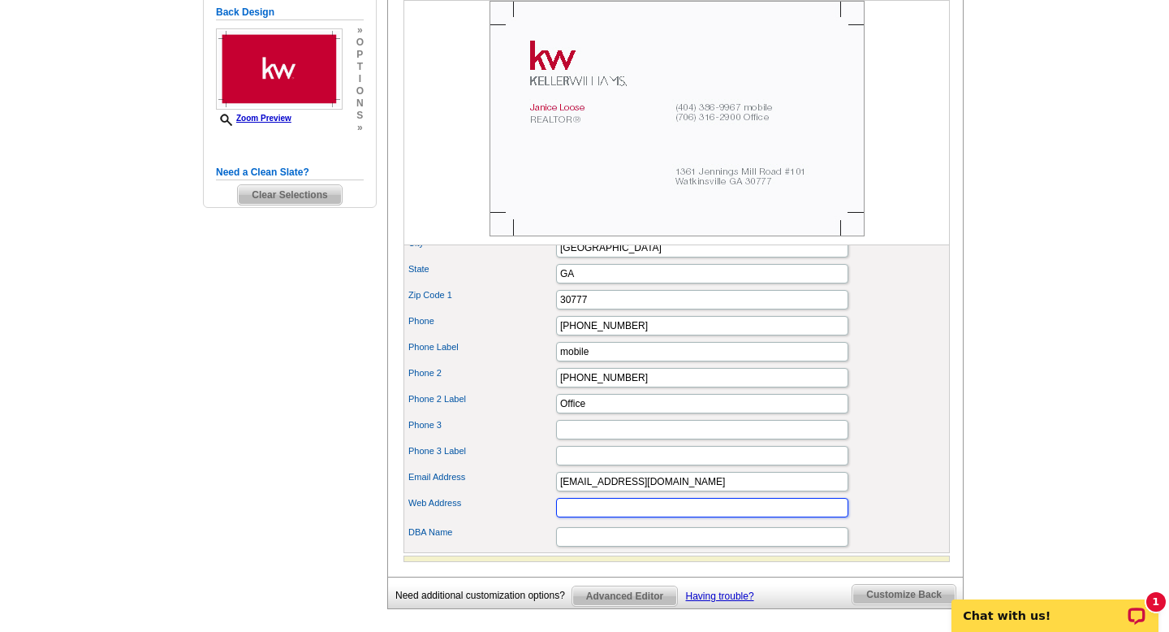
click at [598, 517] on input "Web Address" at bounding box center [702, 507] width 292 height 19
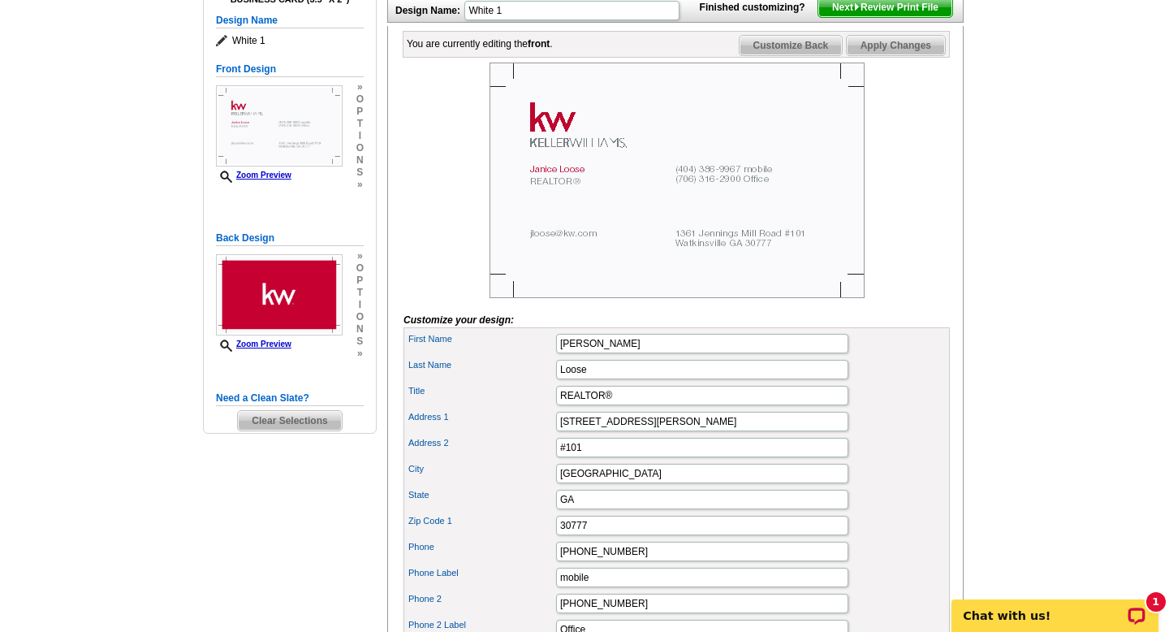
scroll to position [153, 0]
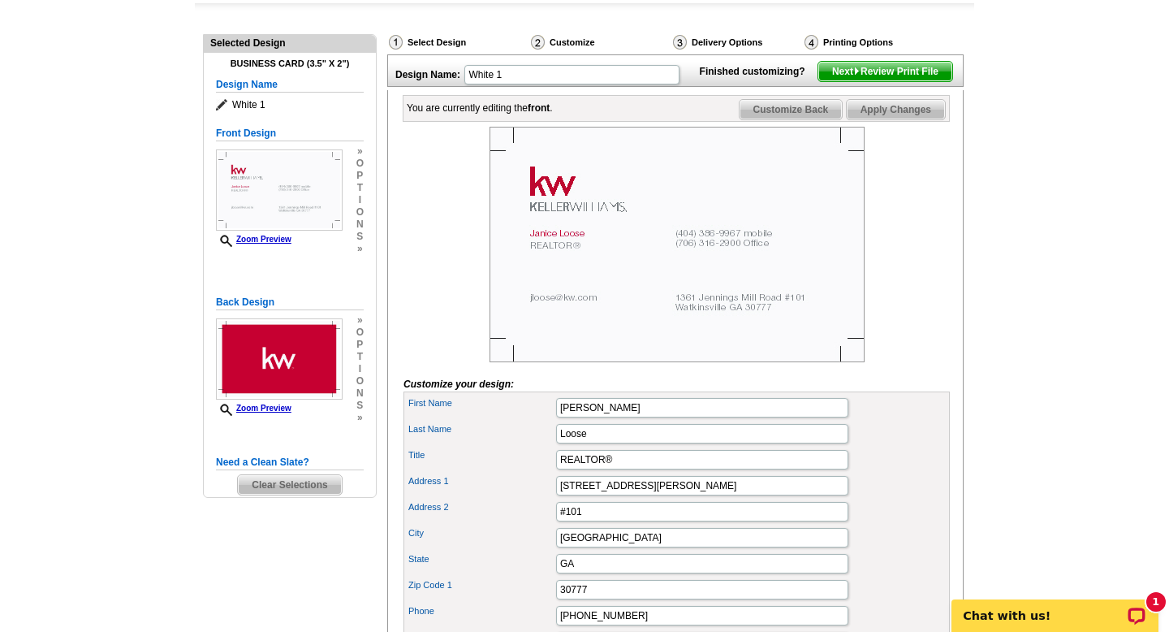
type input "jloose.kw.com"
click at [558, 222] on img at bounding box center [677, 244] width 375 height 235
click at [548, 201] on img at bounding box center [677, 244] width 375 height 235
click at [546, 216] on img at bounding box center [677, 244] width 375 height 235
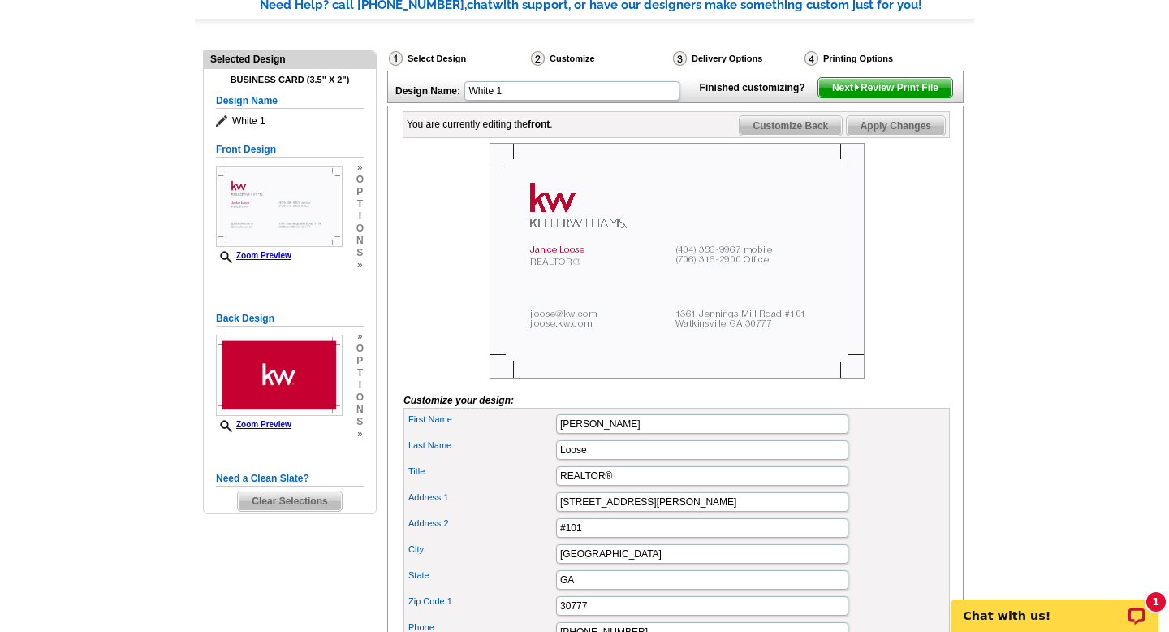
scroll to position [132, 0]
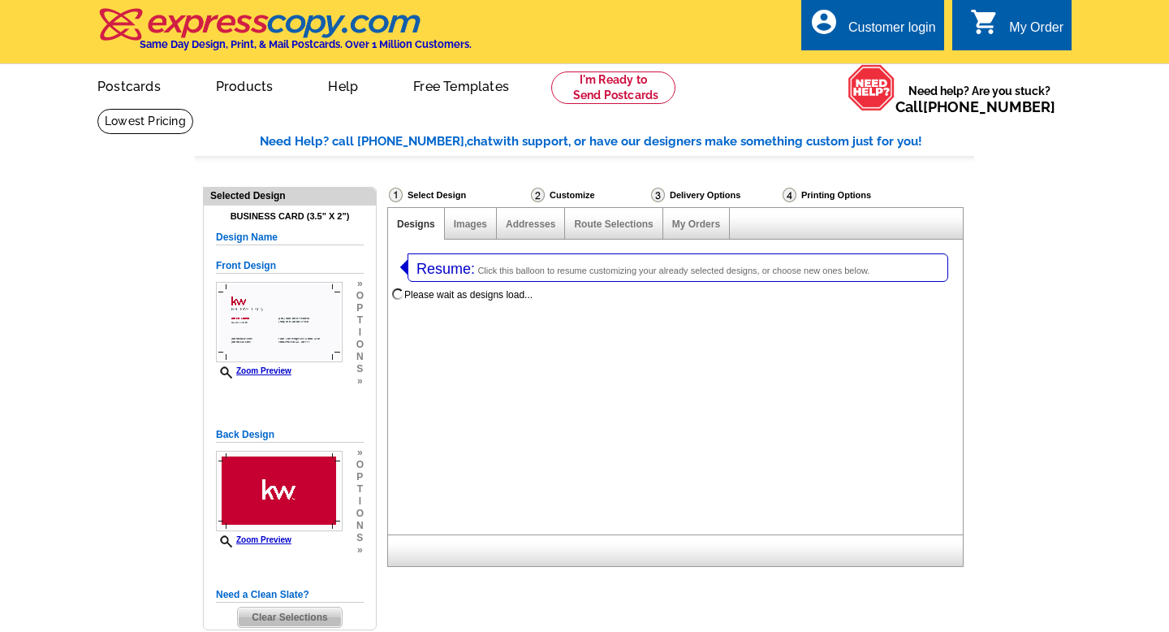
select select "3"
select select "5"
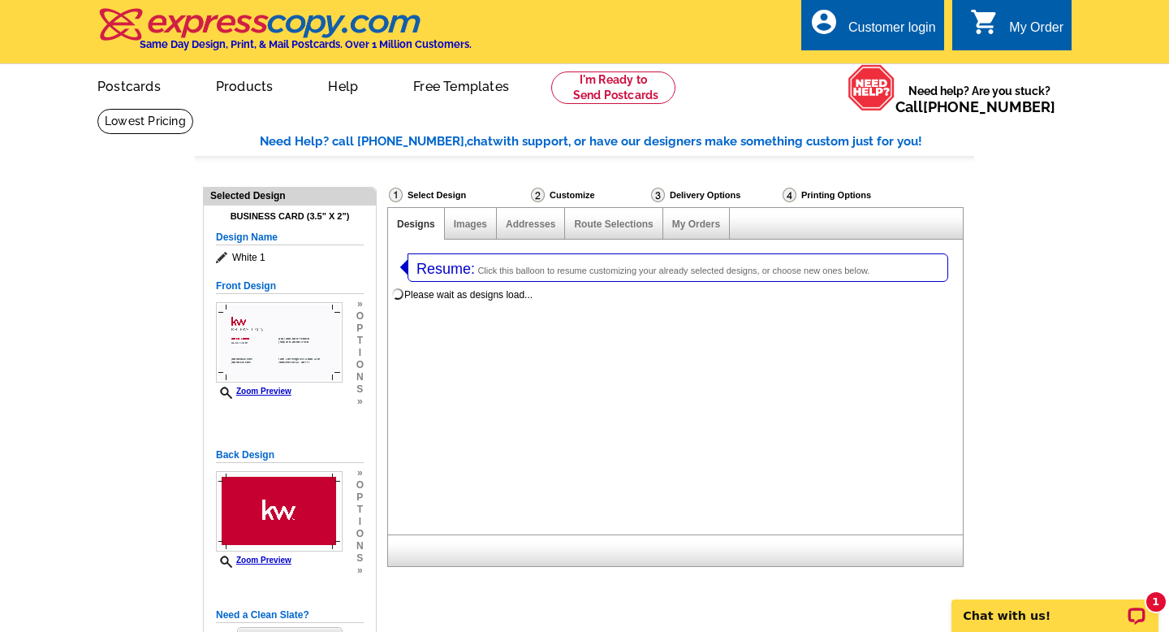
select select "973"
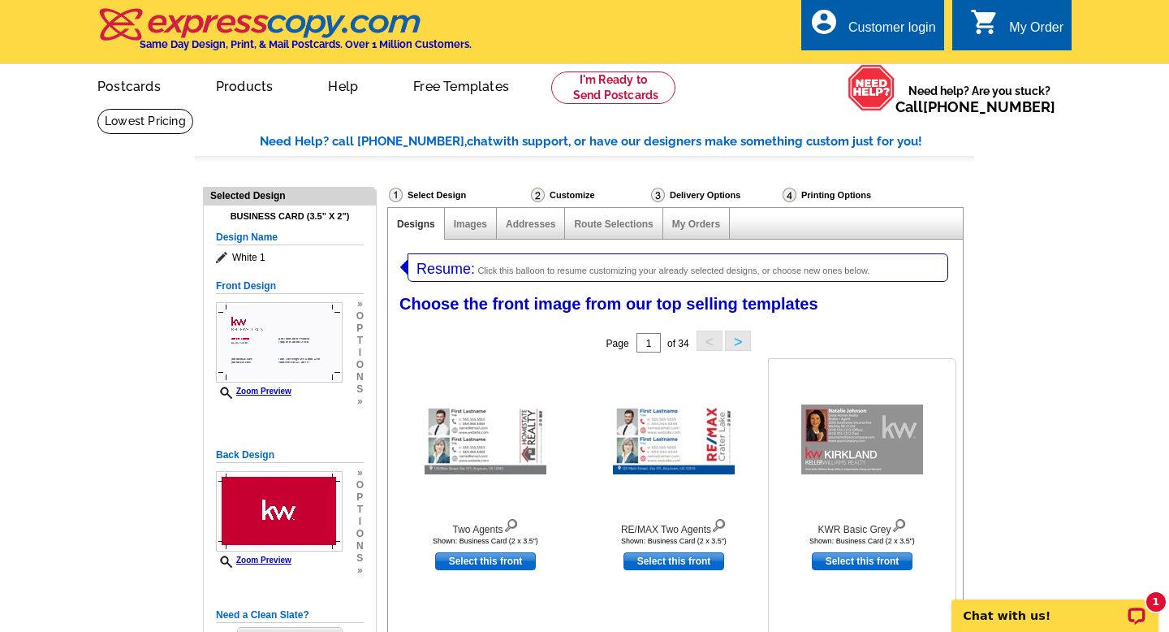
click at [844, 437] on img at bounding box center [862, 439] width 122 height 70
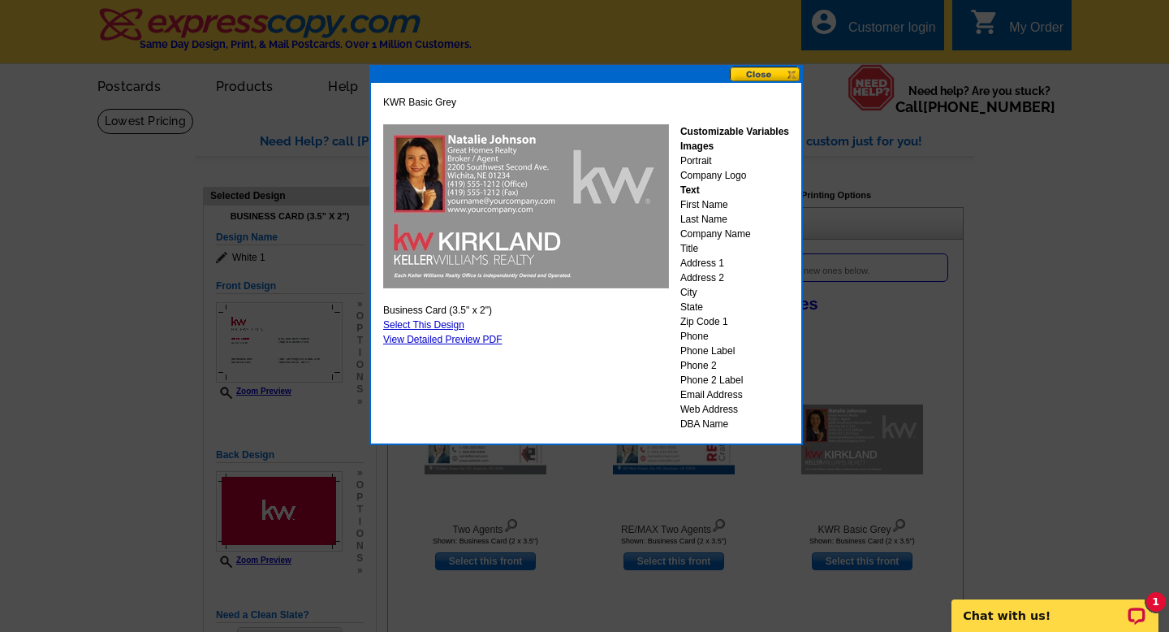
click at [433, 324] on link "Select This Design" at bounding box center [423, 324] width 81 height 11
select select "back"
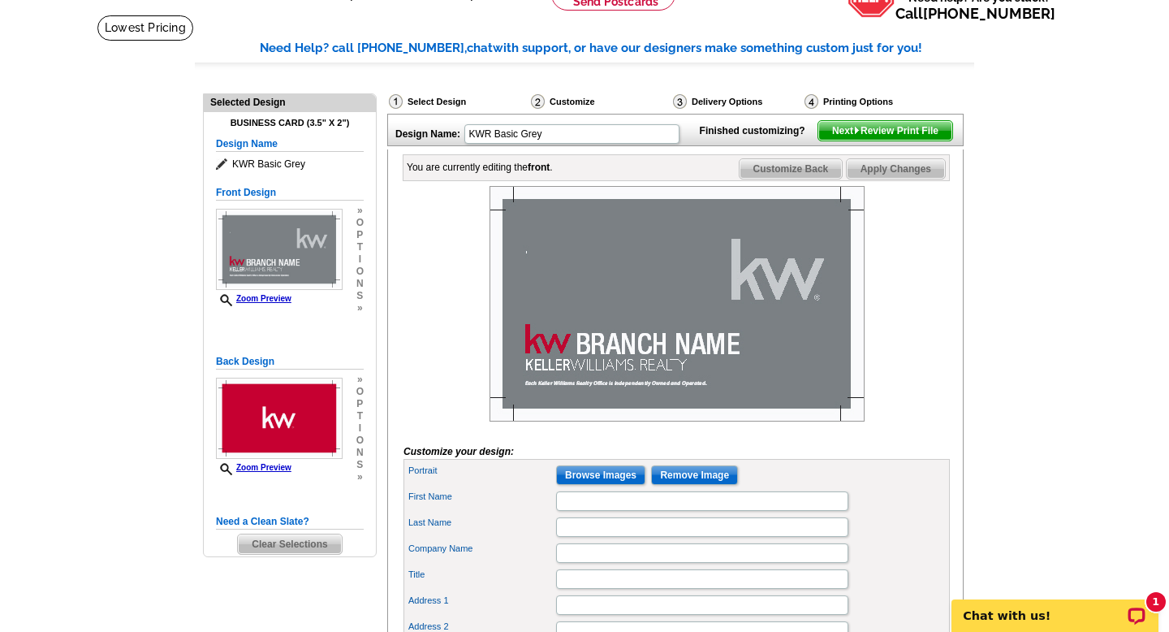
scroll to position [97, 0]
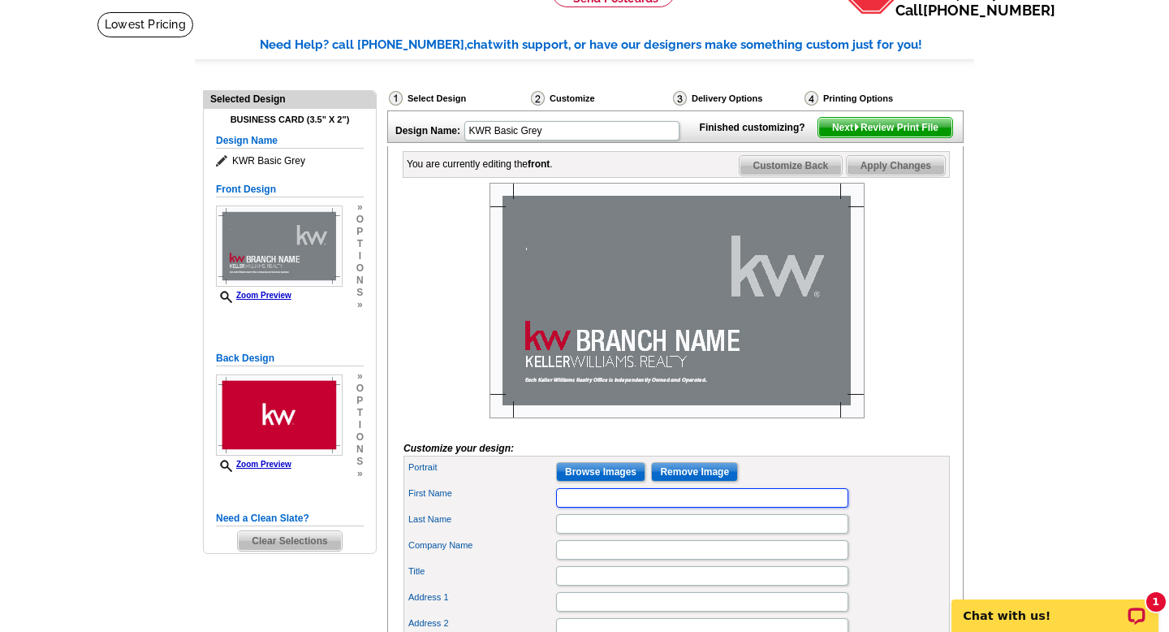
click at [583, 507] on input "First Name" at bounding box center [702, 497] width 292 height 19
type input "[PERSON_NAME]"
click at [575, 533] on input "Last Name" at bounding box center [702, 523] width 292 height 19
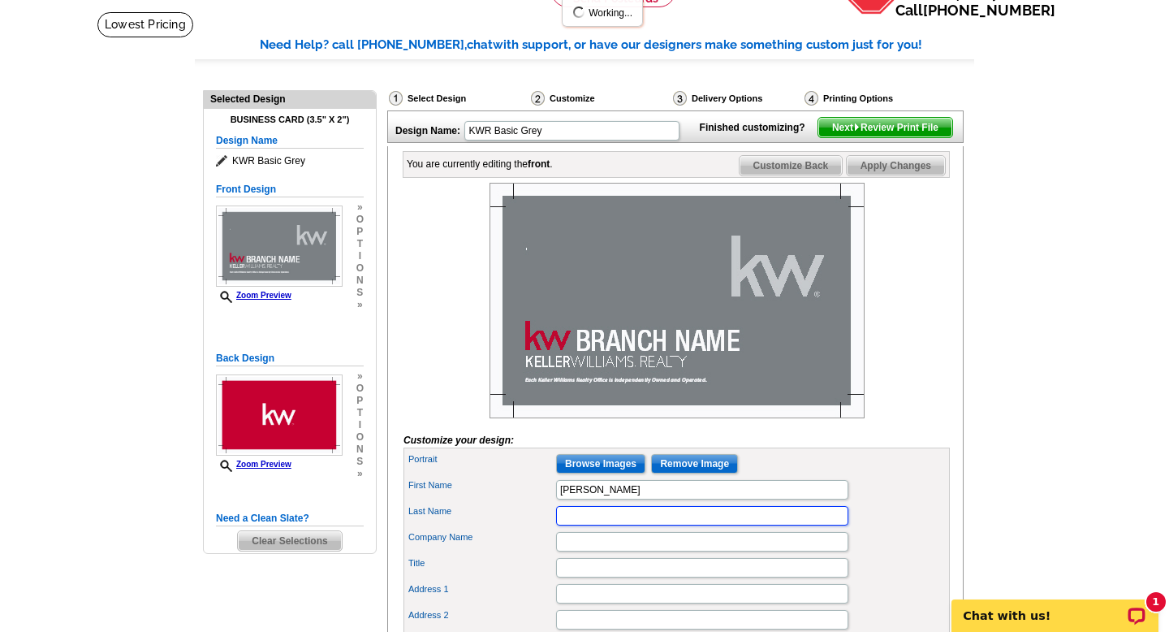
scroll to position [0, 0]
type input "Loose"
click at [573, 551] on input "Company Name" at bounding box center [702, 541] width 292 height 19
type input "[PERSON_NAME] [GEOGRAPHIC_DATA]"
click at [602, 375] on img at bounding box center [677, 300] width 375 height 235
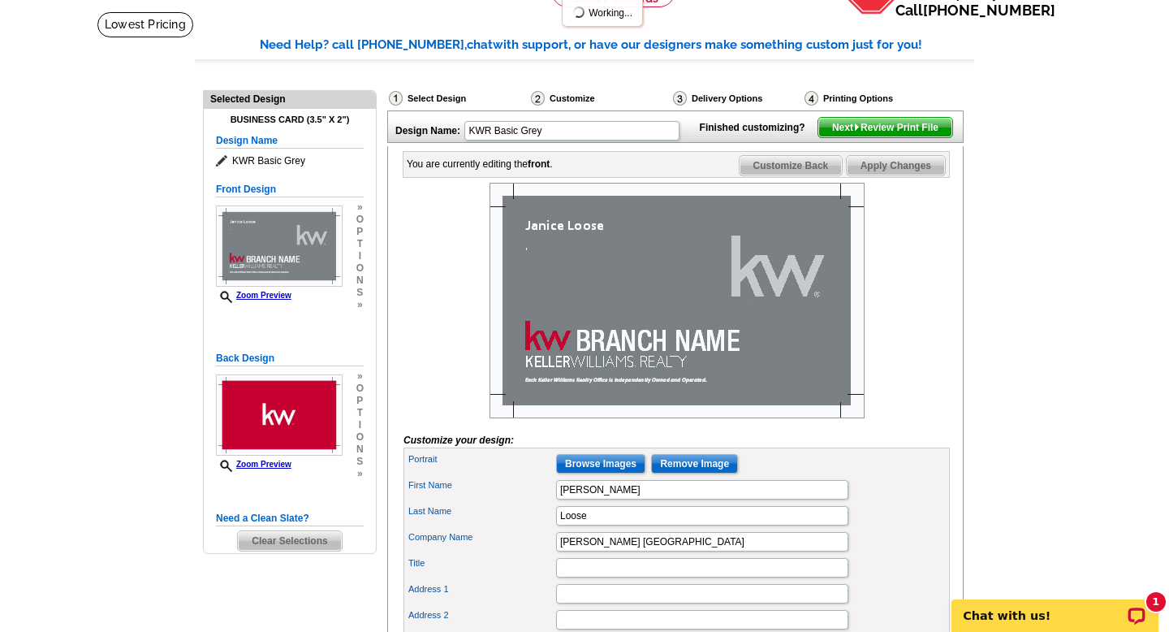
click at [602, 375] on img at bounding box center [677, 300] width 375 height 235
click at [630, 369] on img at bounding box center [677, 300] width 375 height 235
click at [606, 577] on input "Title" at bounding box center [702, 567] width 292 height 19
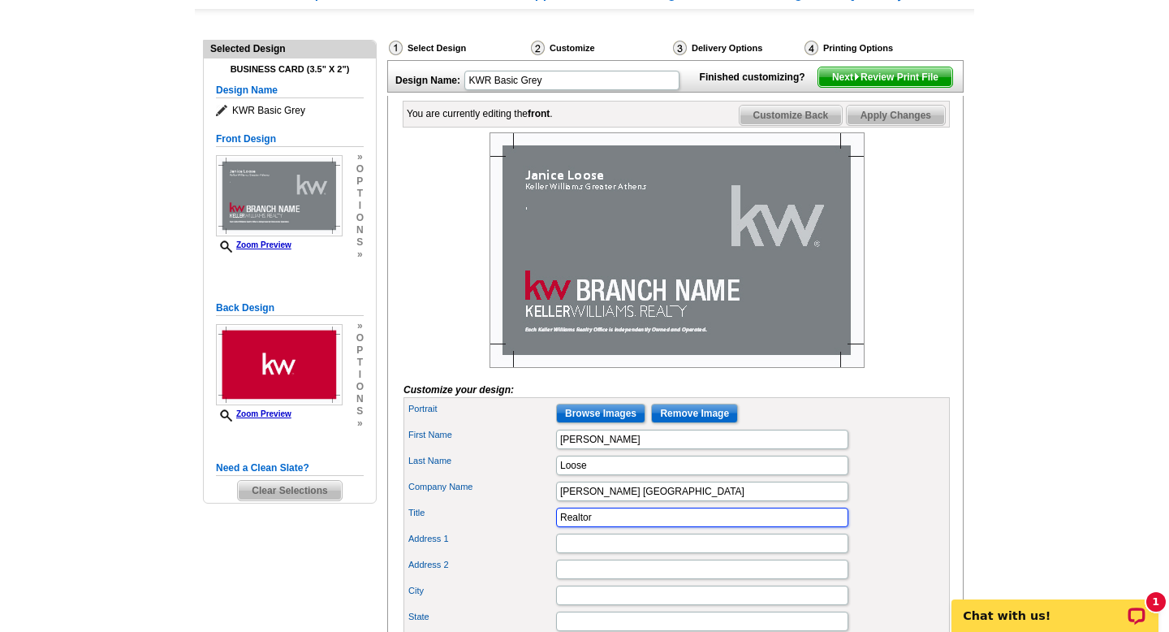
scroll to position [164, 0]
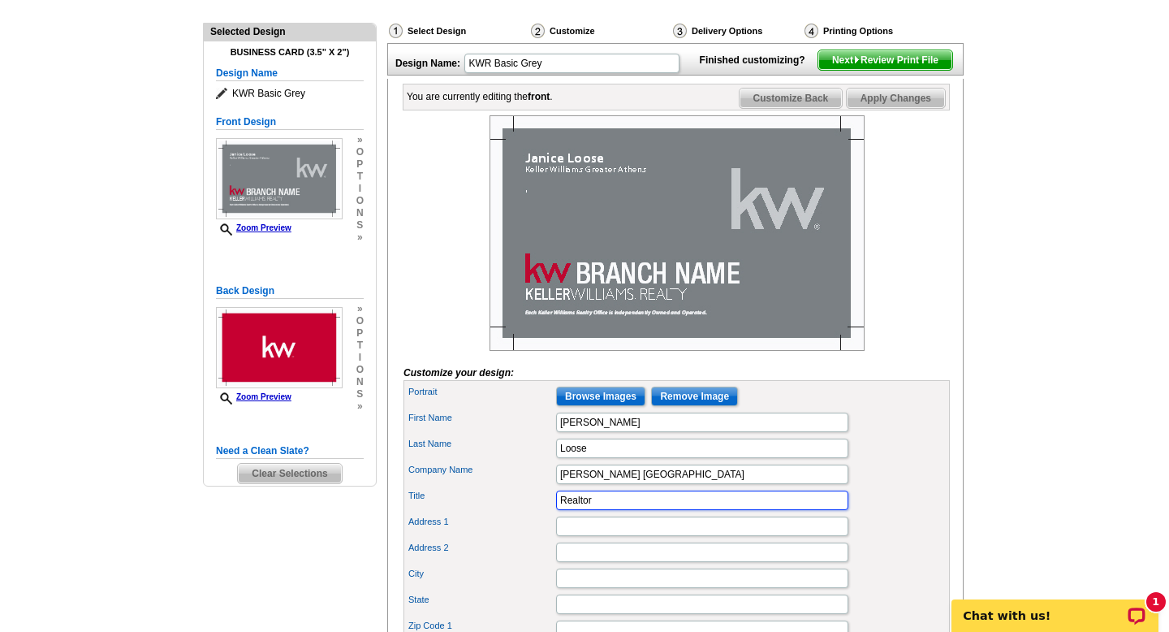
type input "Realtor"
drag, startPoint x: 702, startPoint y: 494, endPoint x: 553, endPoint y: 492, distance: 149.4
click at [553, 487] on div "Company Name Keller Williams Greater Athens" at bounding box center [677, 474] width 540 height 26
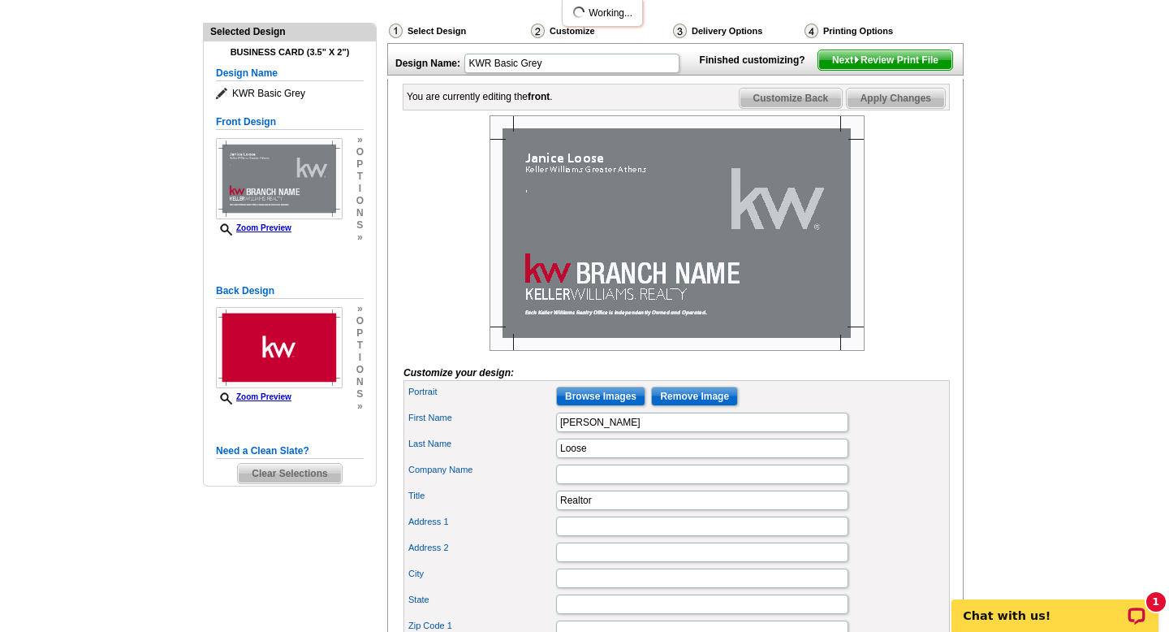
click at [637, 294] on img at bounding box center [677, 232] width 375 height 235
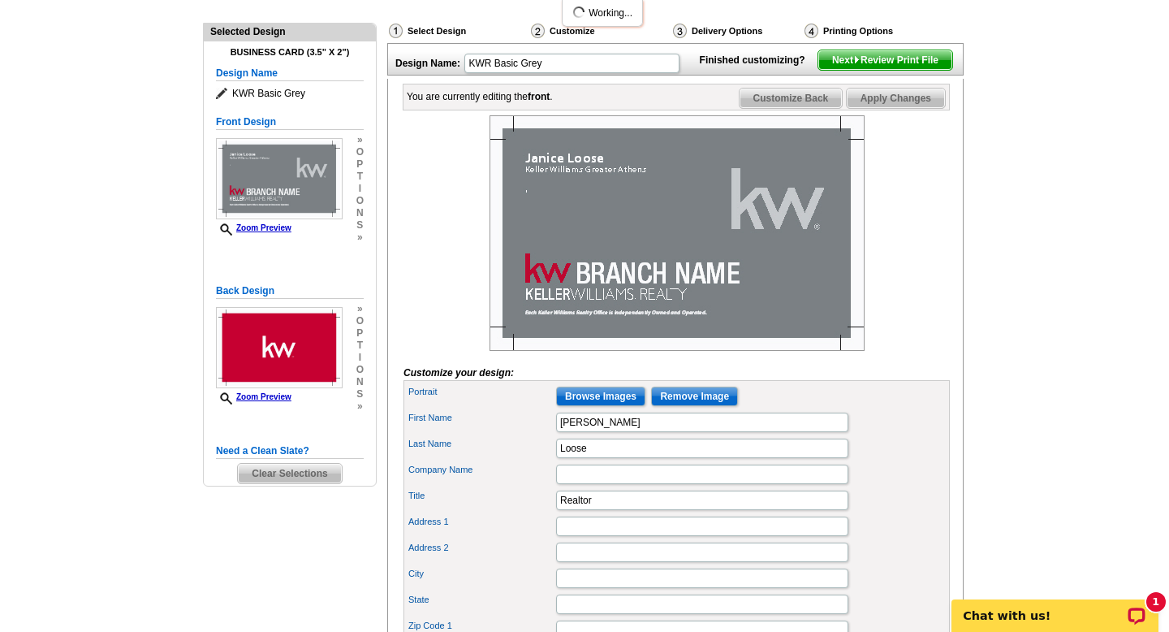
click at [637, 294] on img at bounding box center [677, 232] width 375 height 235
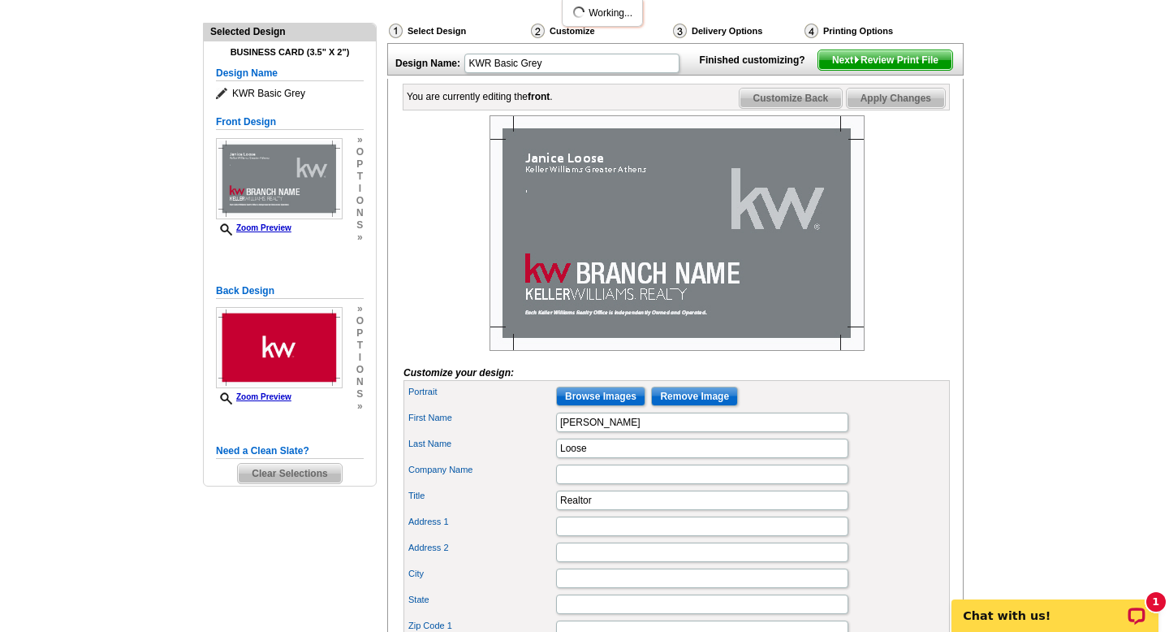
click at [637, 294] on img at bounding box center [677, 232] width 375 height 235
click at [545, 102] on b "front" at bounding box center [539, 96] width 22 height 11
click at [576, 30] on div "Customize" at bounding box center [600, 33] width 142 height 20
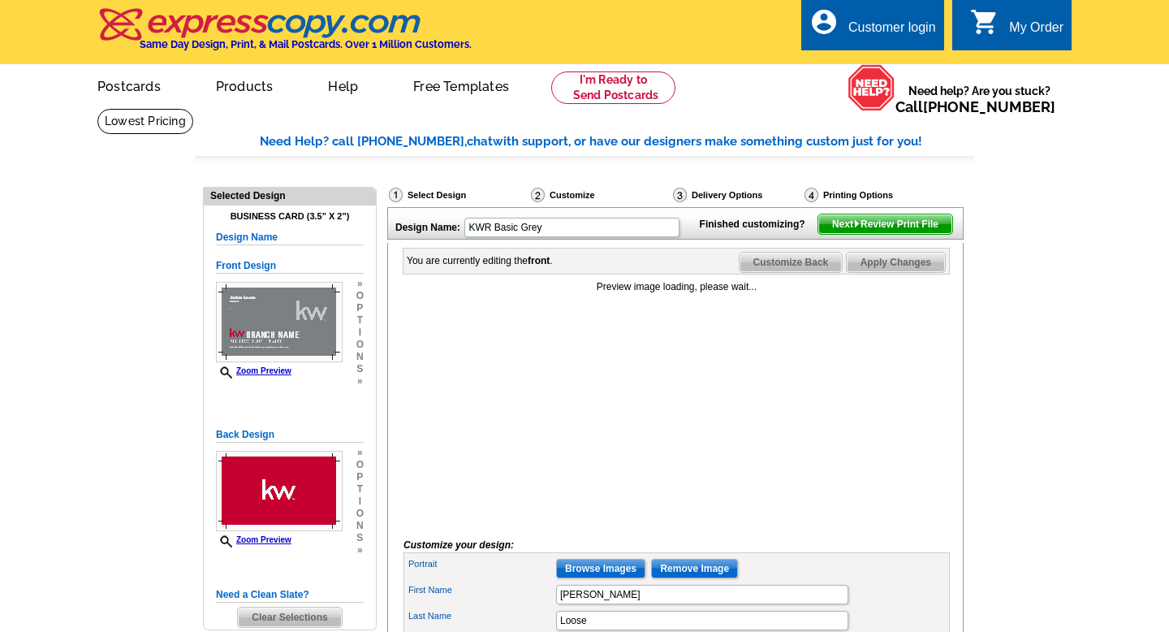
scroll to position [1, 0]
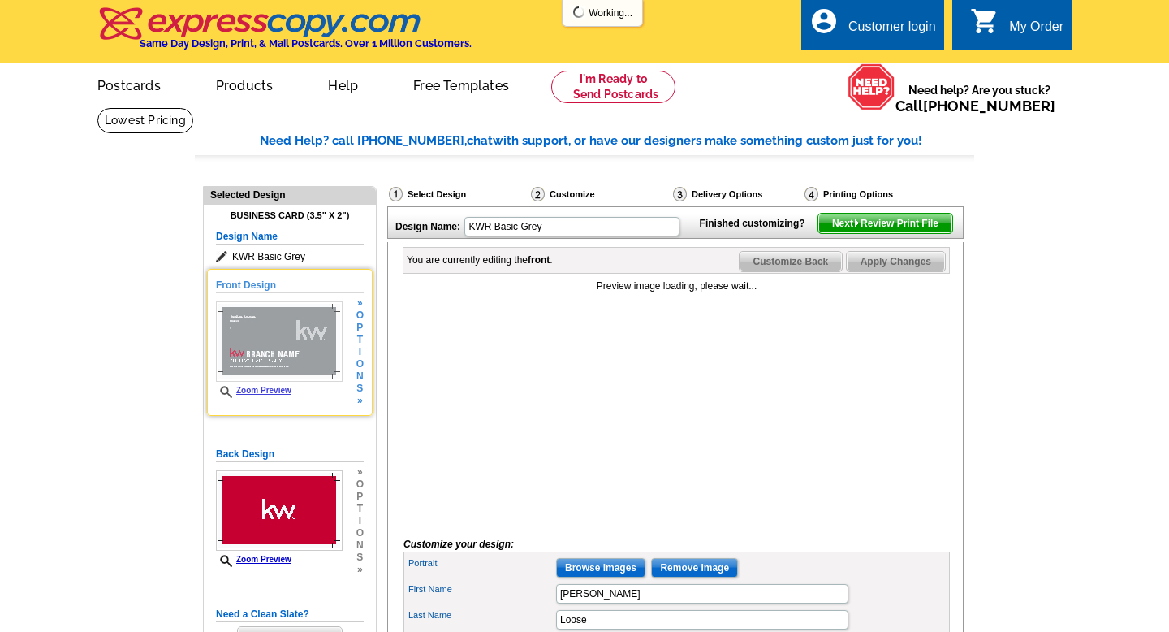
click at [287, 340] on img at bounding box center [279, 341] width 127 height 80
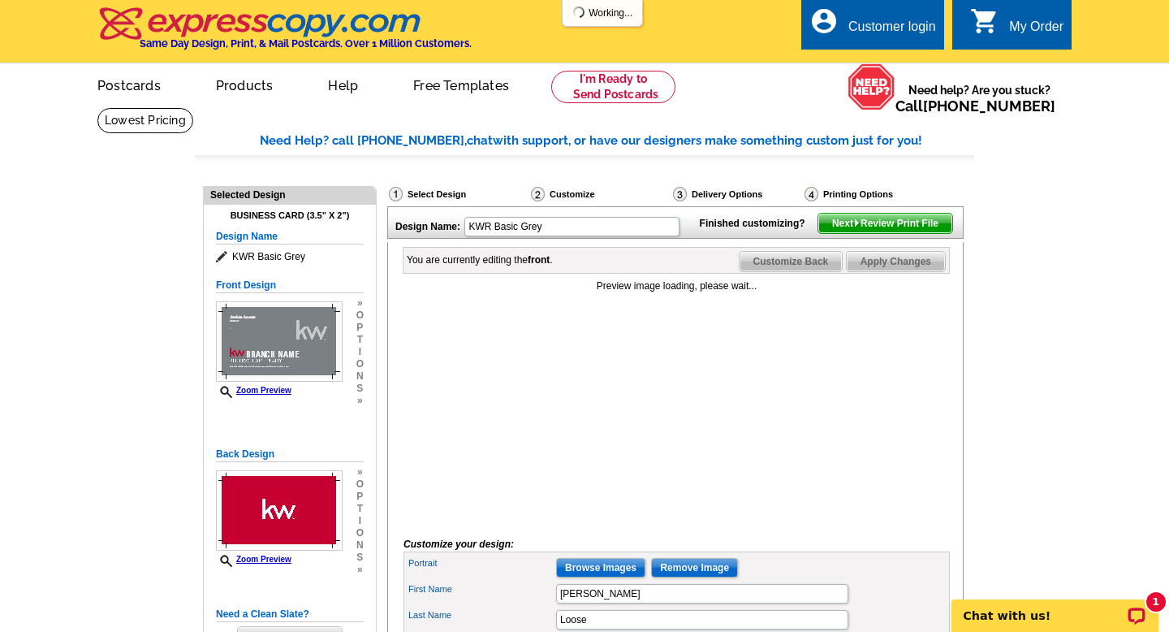
scroll to position [0, 0]
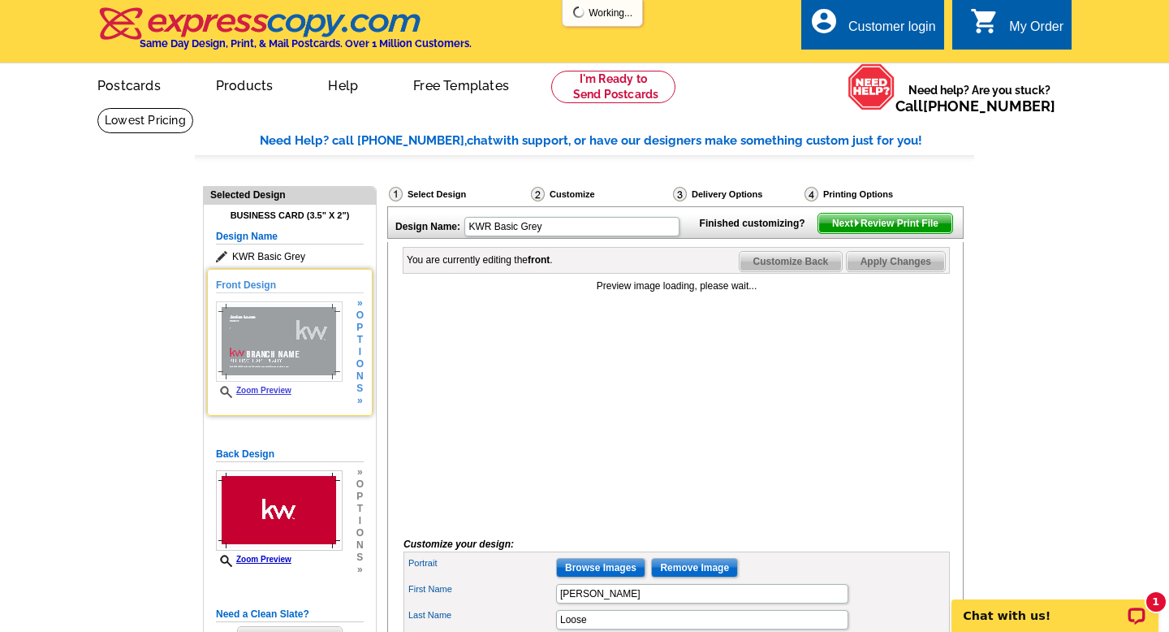
click at [265, 348] on img at bounding box center [279, 341] width 127 height 80
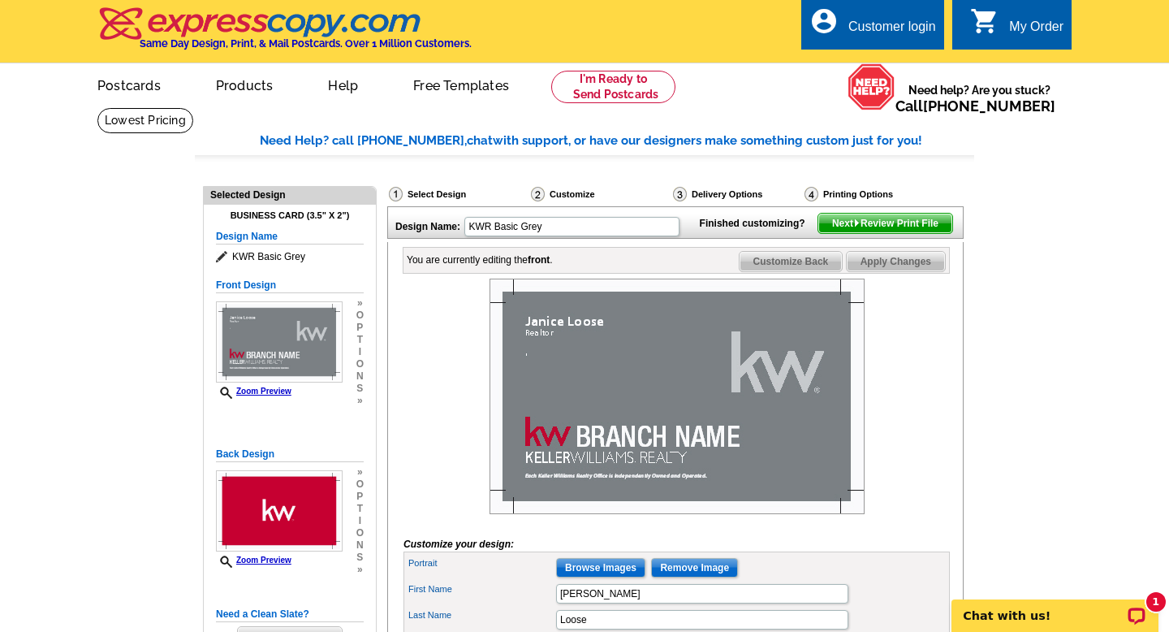
click at [800, 271] on span "Customize Back" at bounding box center [791, 261] width 103 height 19
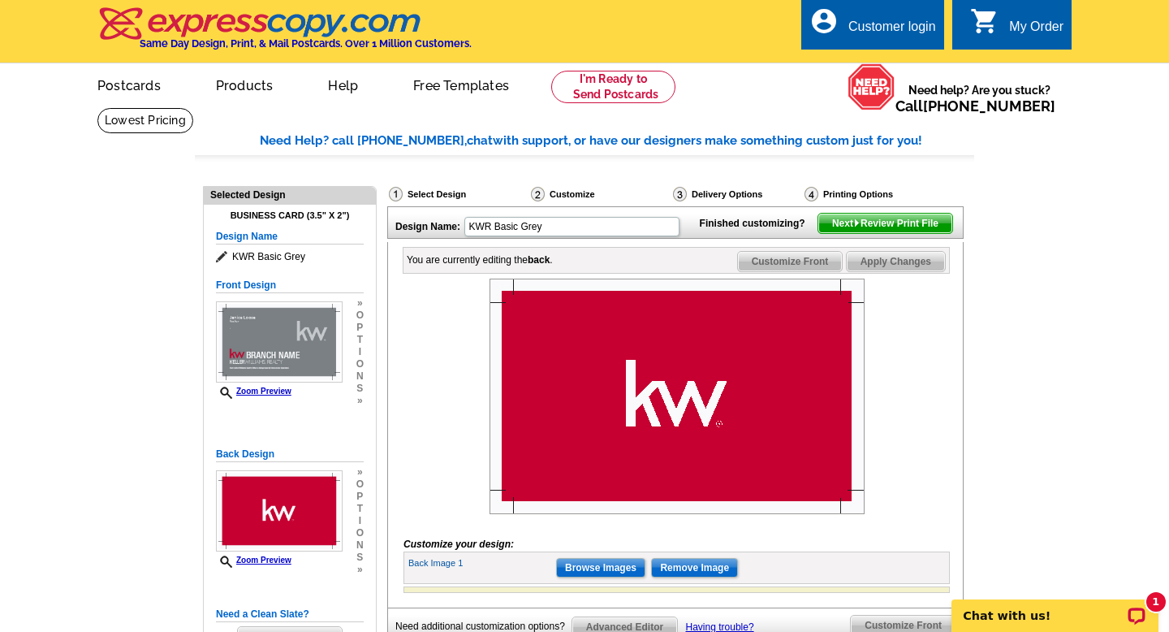
click at [775, 271] on span "Customize Front" at bounding box center [790, 261] width 105 height 19
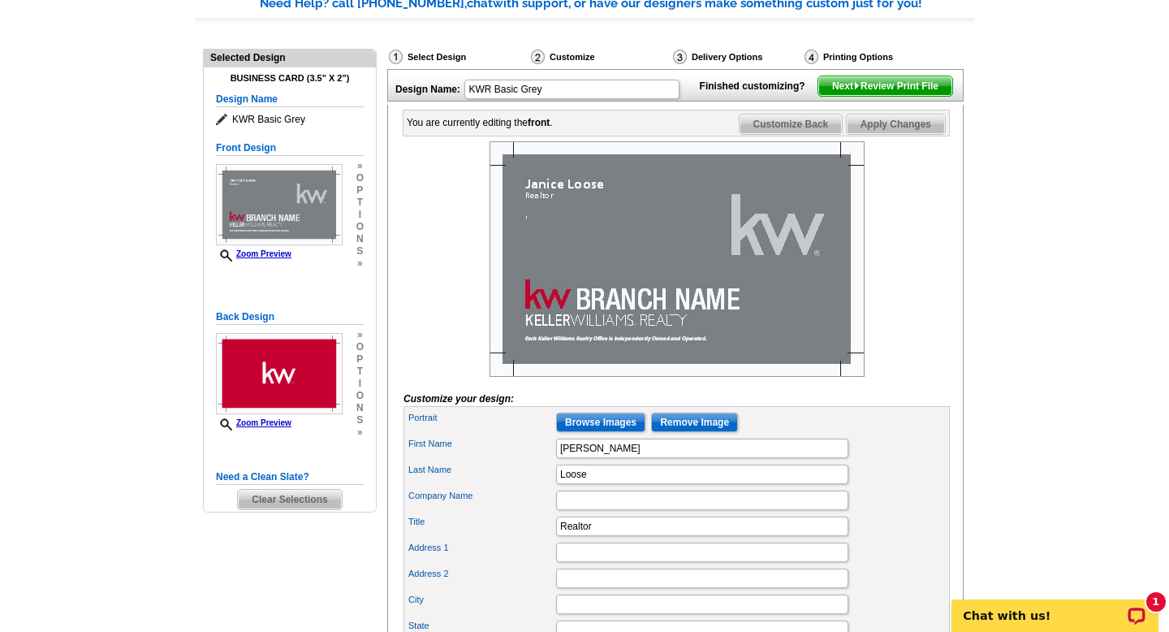
scroll to position [143, 0]
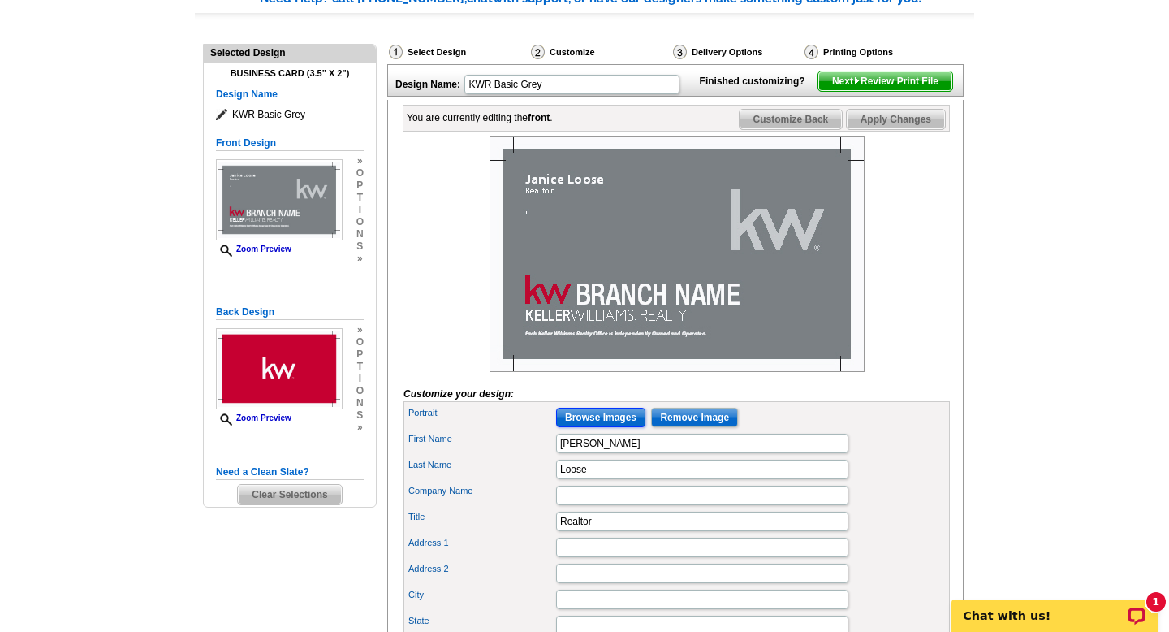
click at [608, 427] on input "Browse Images" at bounding box center [600, 417] width 89 height 19
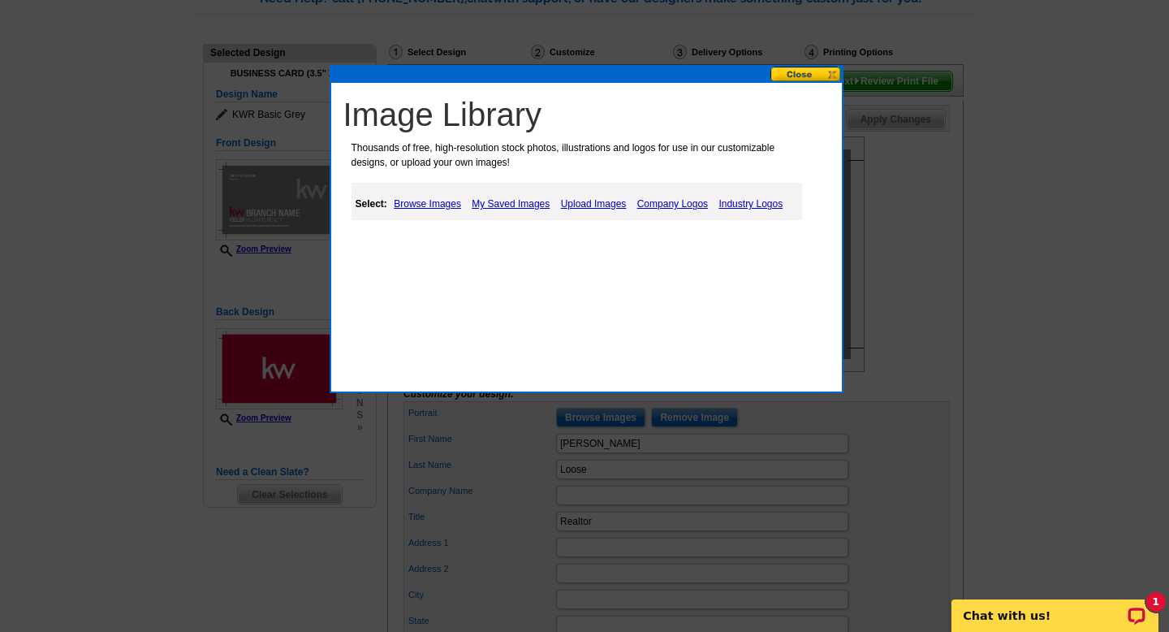
click at [662, 201] on link "Company Logos" at bounding box center [672, 203] width 79 height 19
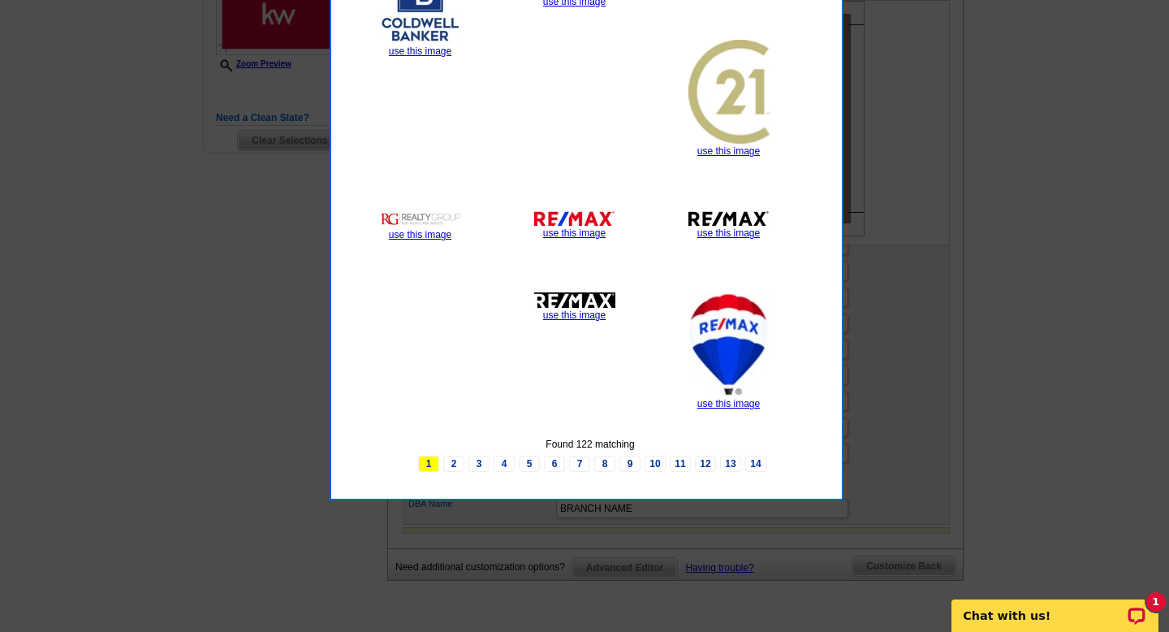
scroll to position [495, 0]
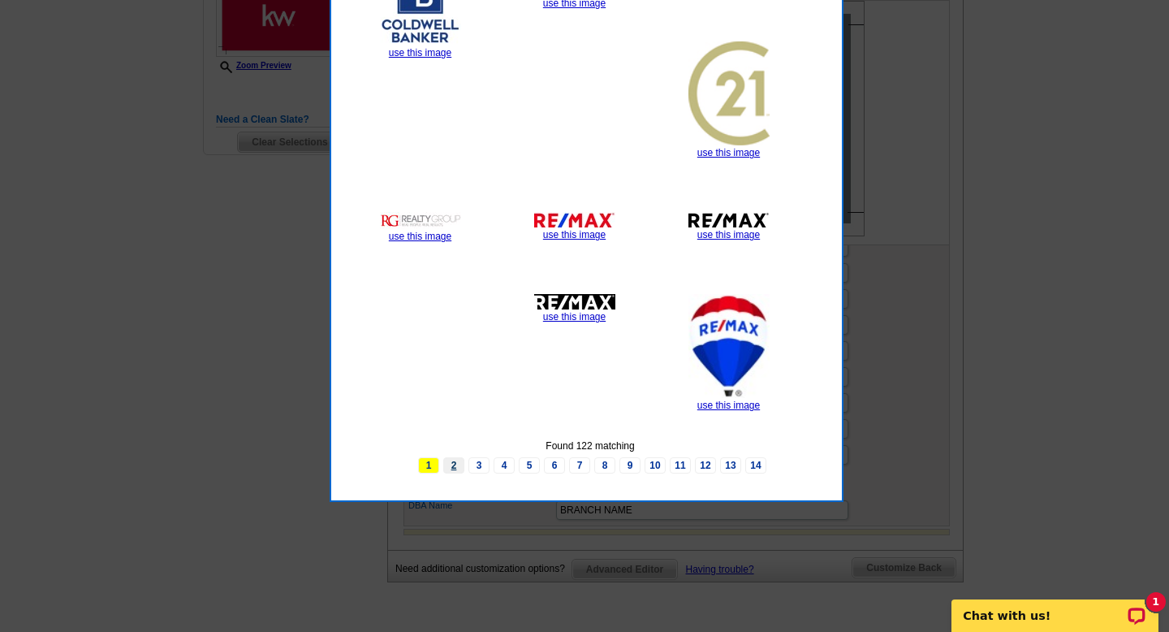
click at [457, 464] on link "2" at bounding box center [453, 465] width 21 height 16
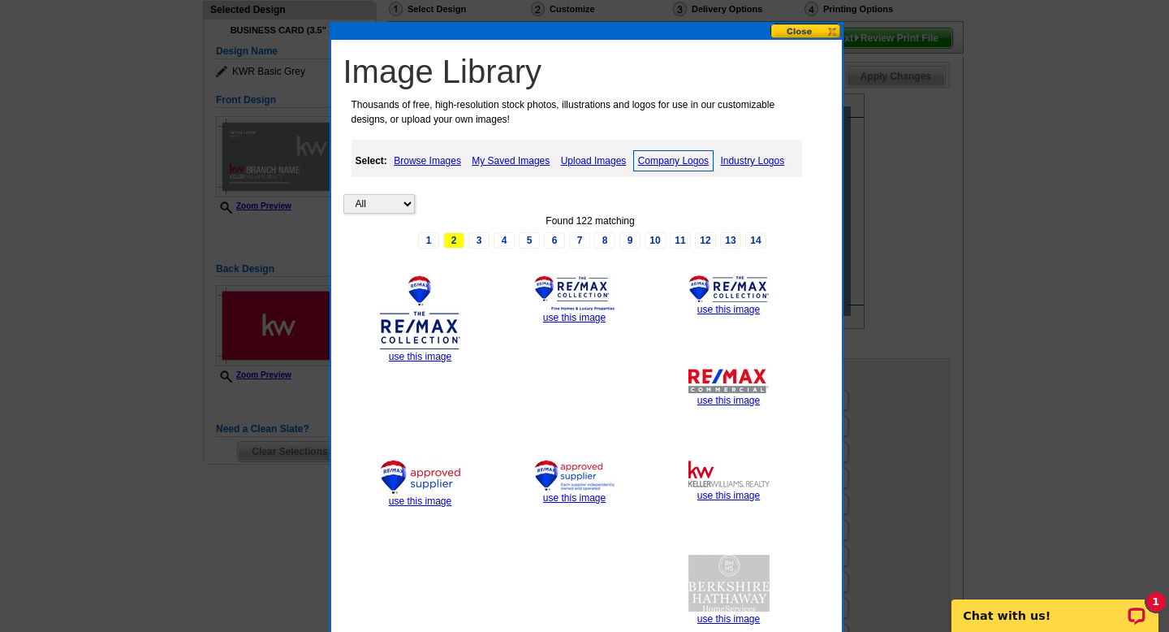
scroll to position [180, 0]
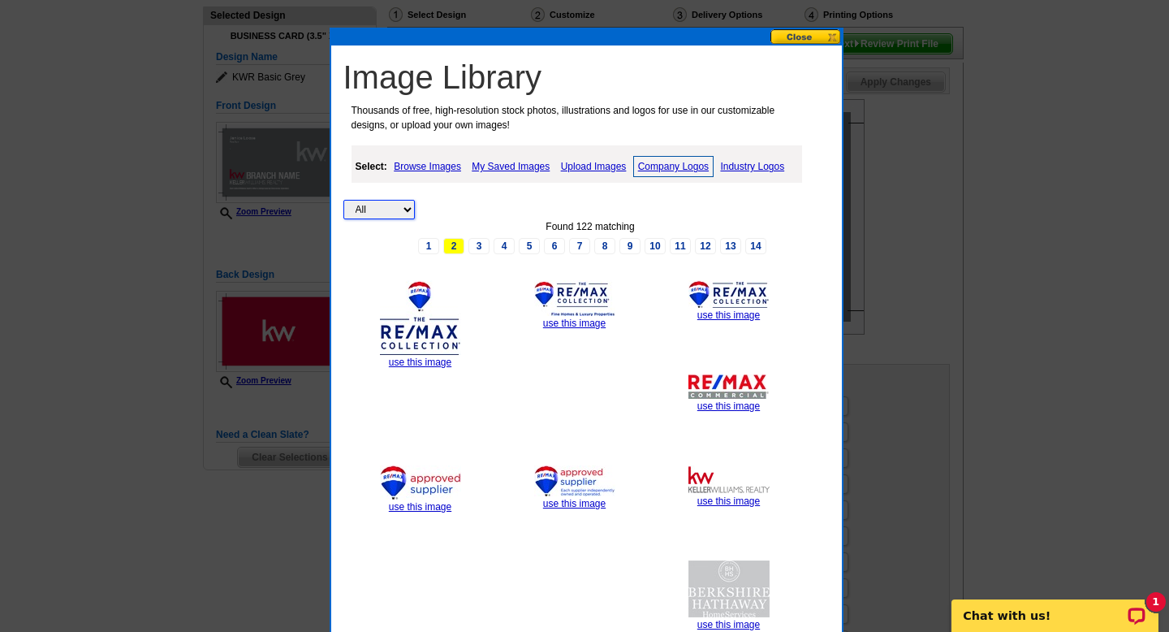
click at [402, 205] on select "All Property" at bounding box center [378, 209] width 71 height 19
click at [343, 200] on select "All Property" at bounding box center [378, 209] width 71 height 19
click at [481, 244] on link "3" at bounding box center [478, 246] width 21 height 16
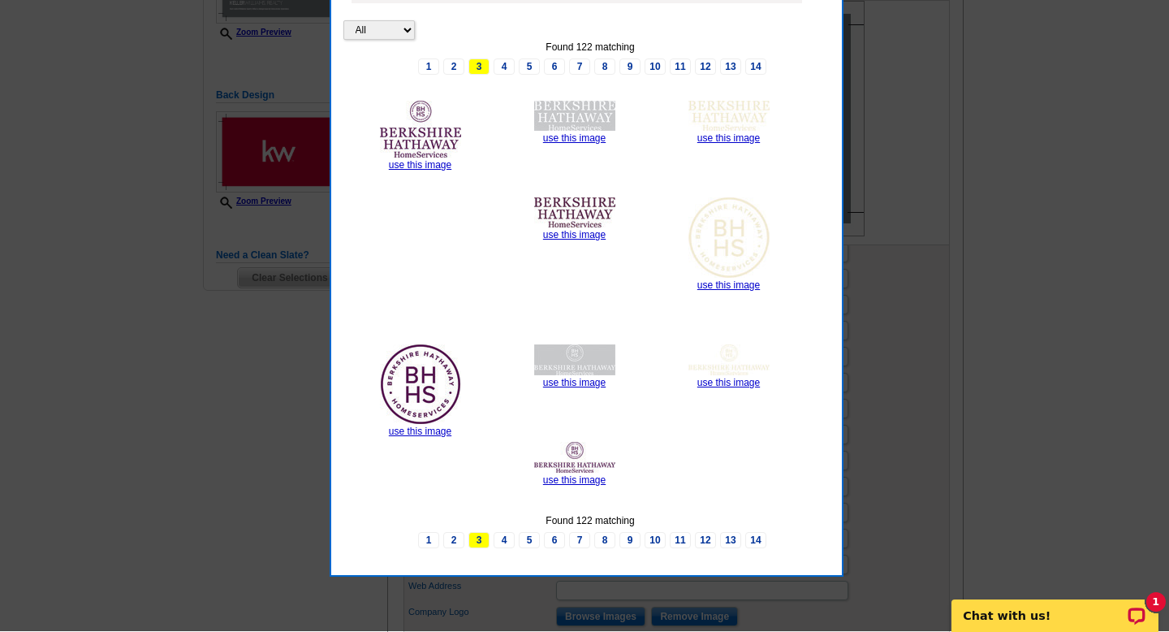
scroll to position [359, 0]
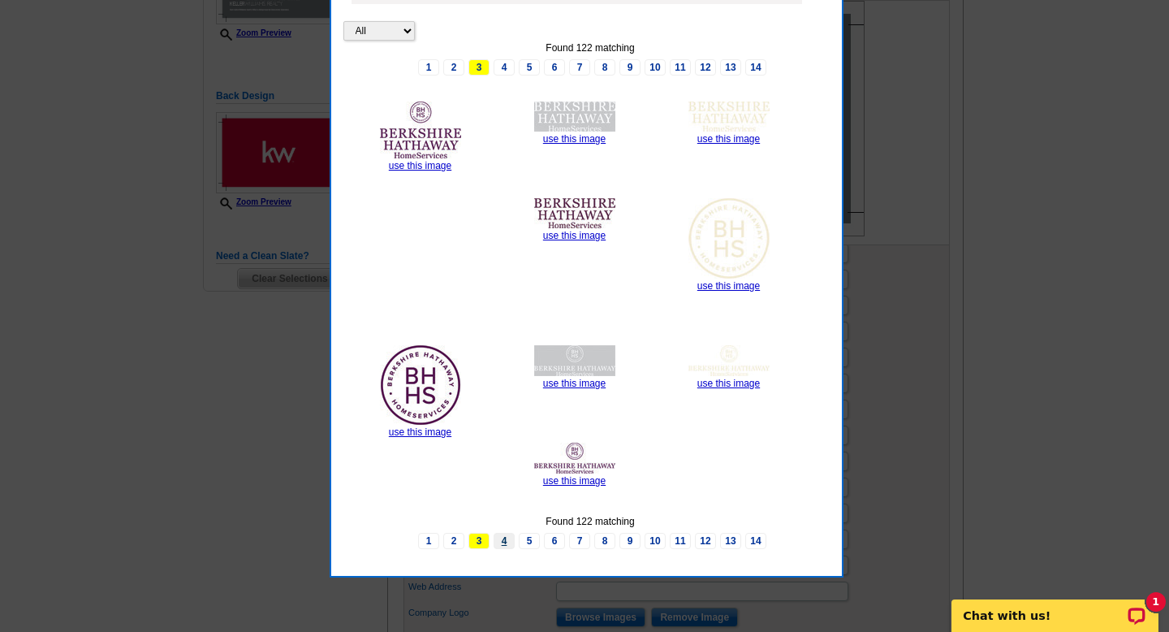
click at [506, 537] on link "4" at bounding box center [504, 541] width 21 height 16
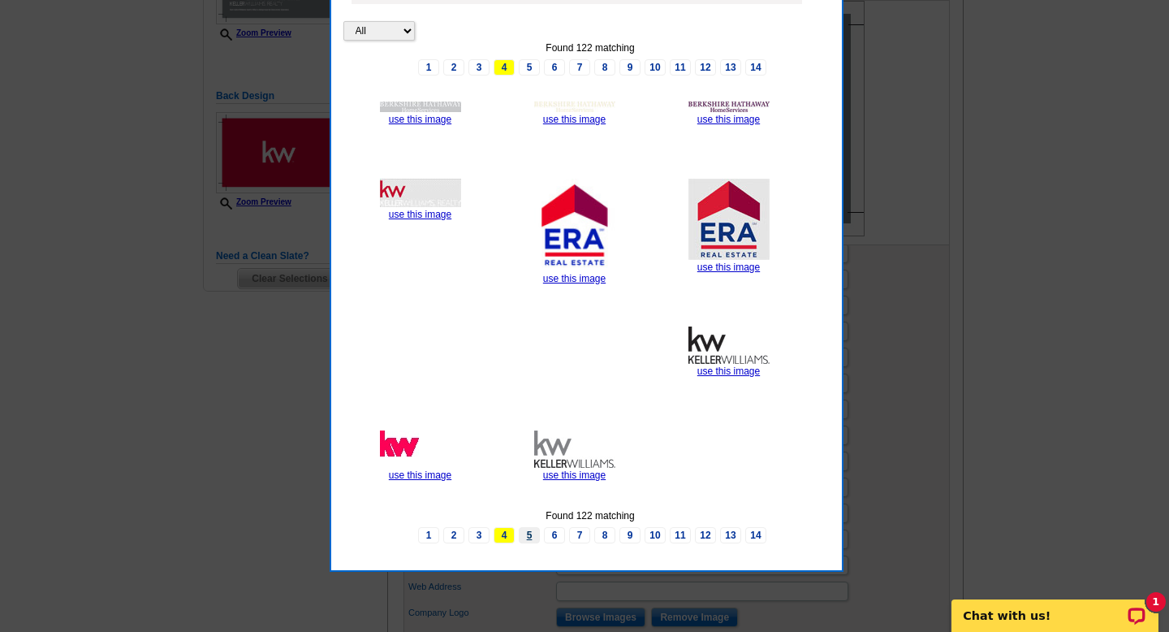
click at [529, 535] on link "5" at bounding box center [529, 535] width 21 height 16
